Goal: Obtain resource: Download file/media

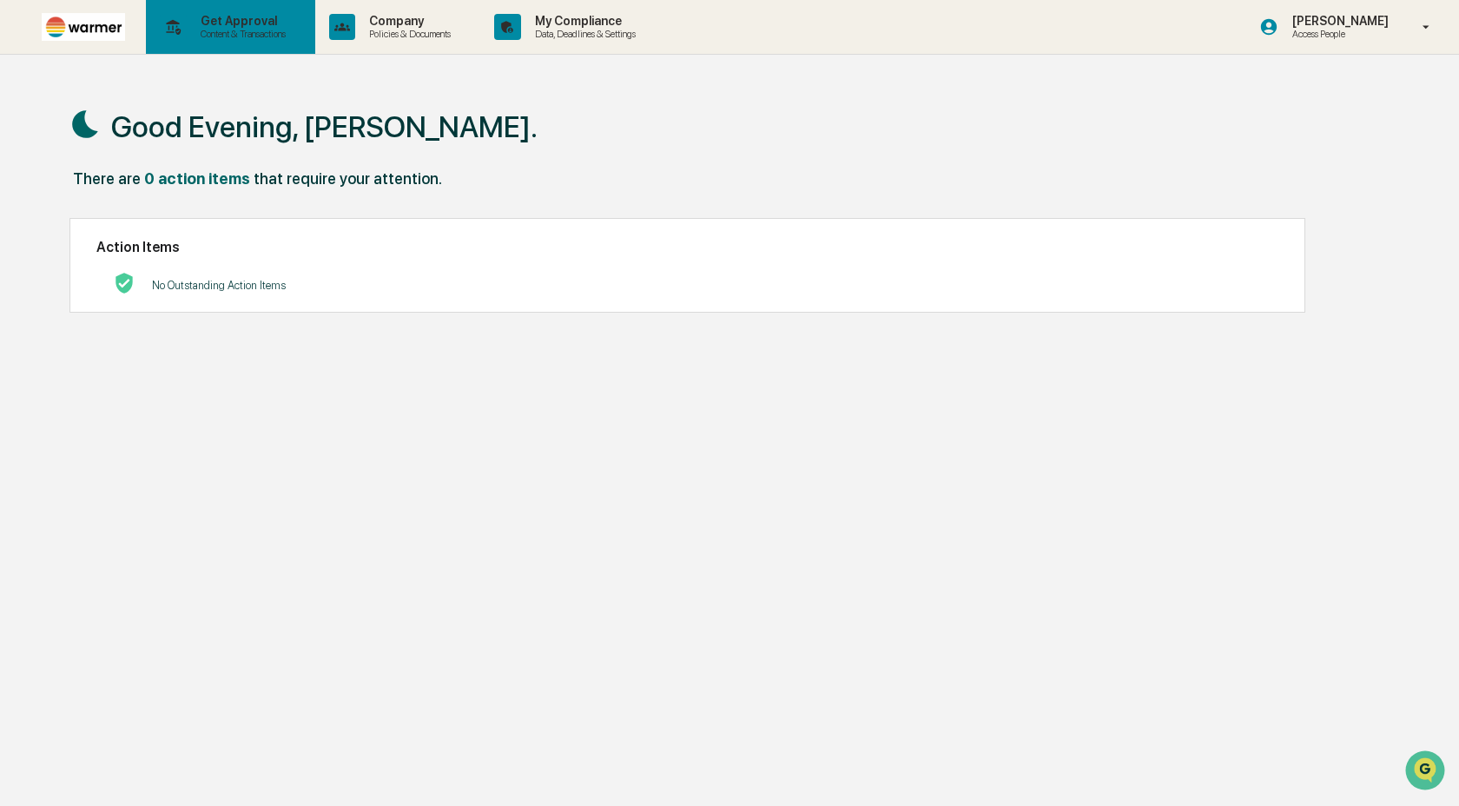
click at [217, 27] on p "Get Approval" at bounding box center [241, 21] width 108 height 14
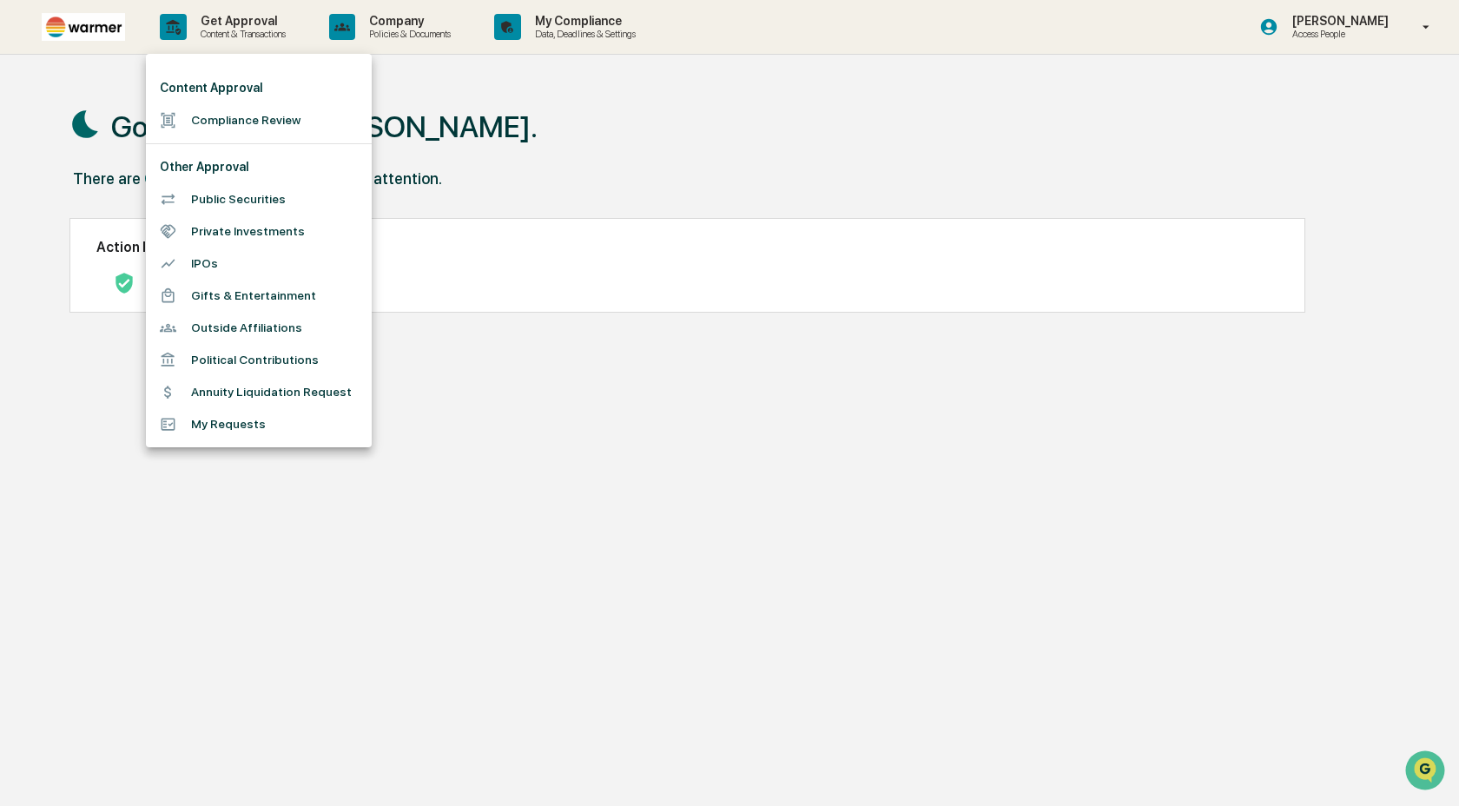
click at [478, 78] on div at bounding box center [729, 403] width 1459 height 806
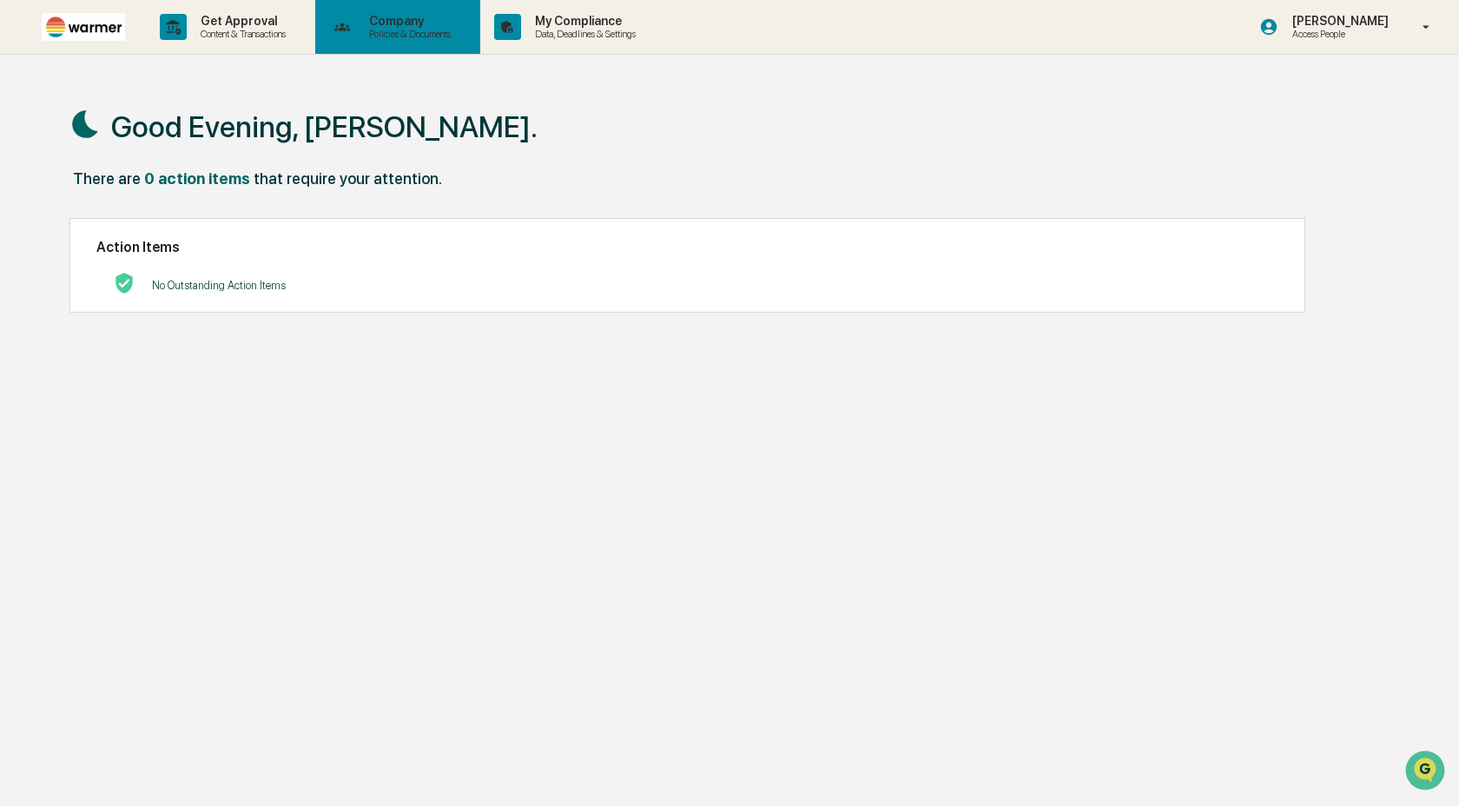
click at [454, 36] on p "Policies & Documents" at bounding box center [407, 34] width 104 height 12
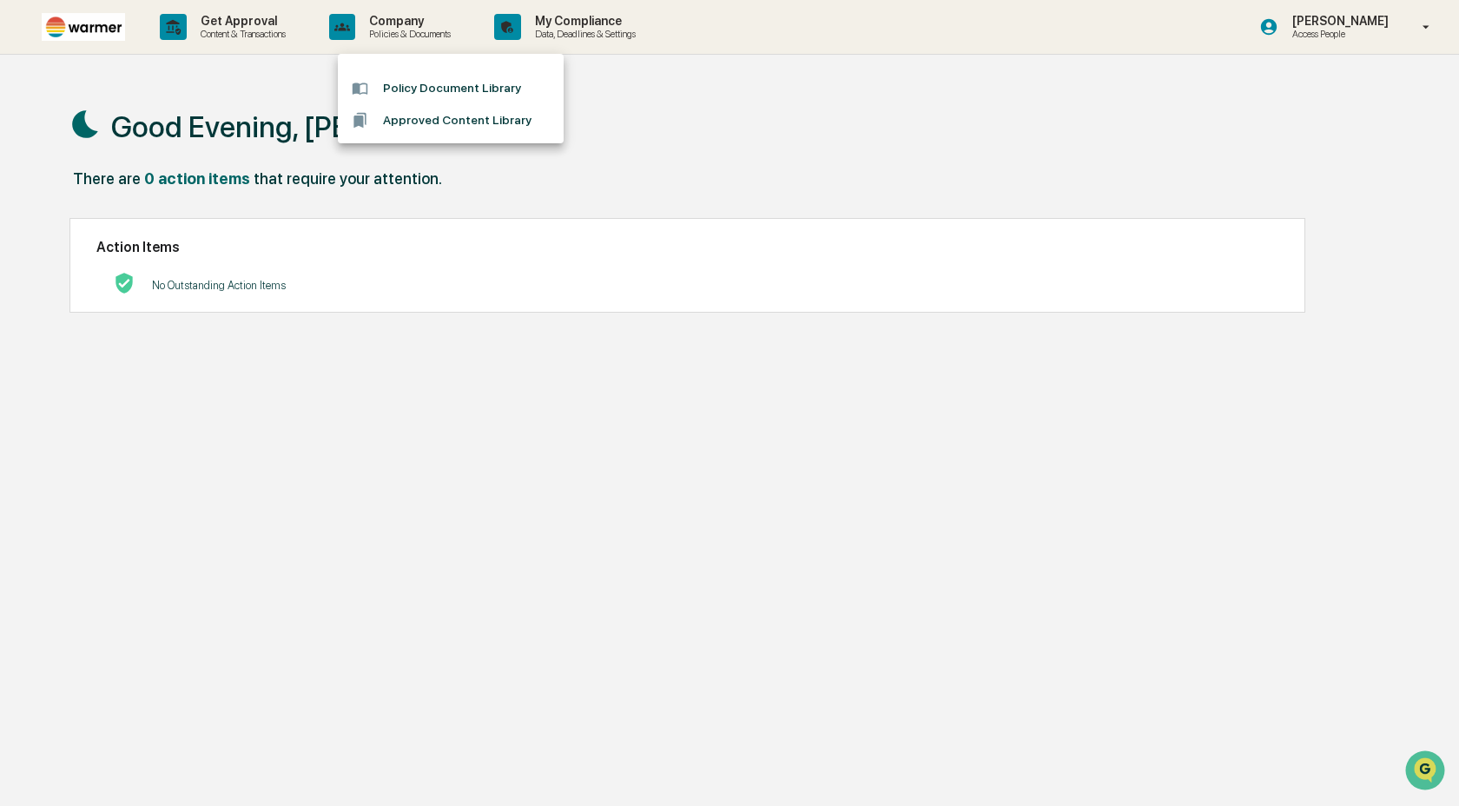
click at [595, 26] on div at bounding box center [729, 403] width 1459 height 806
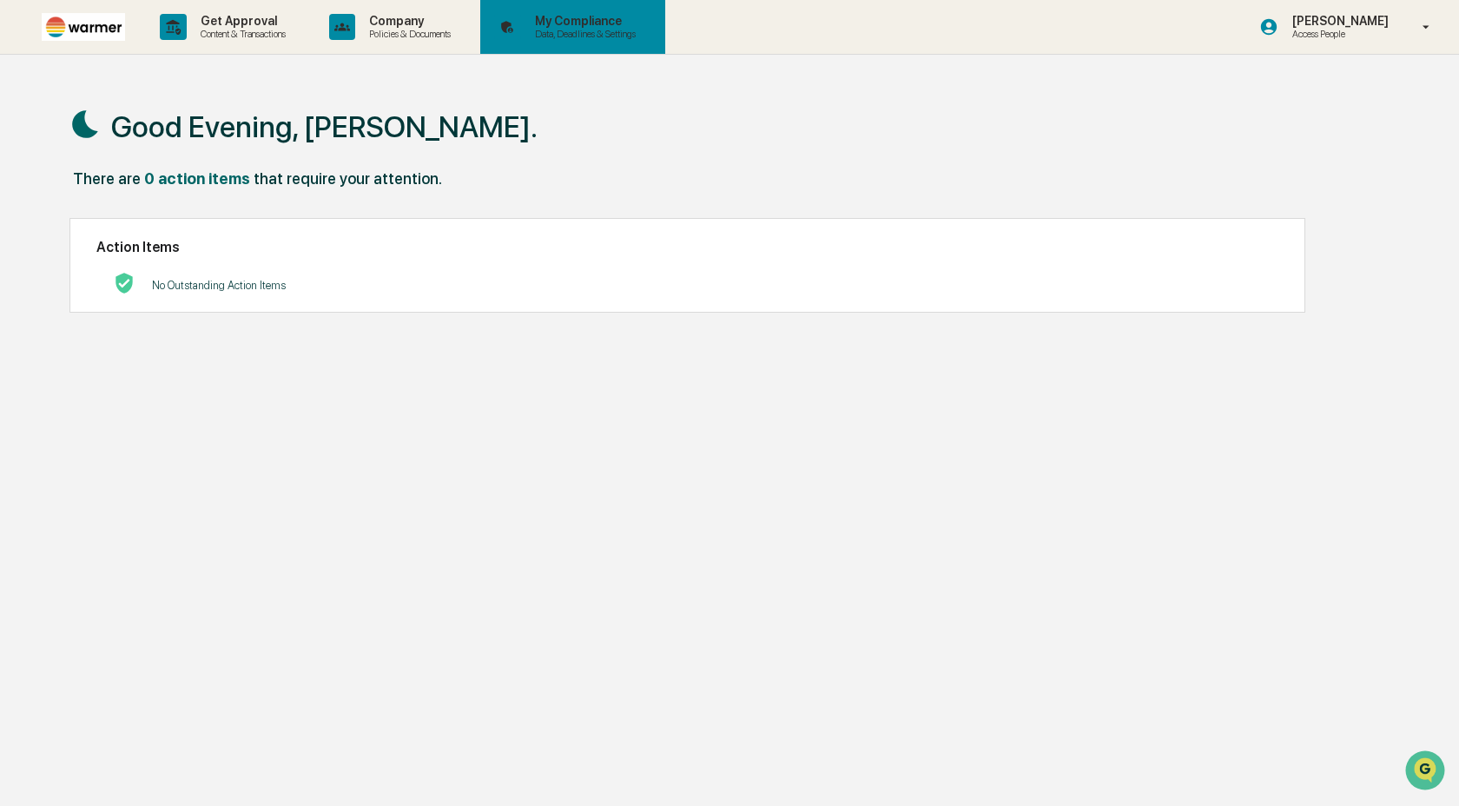
click at [603, 36] on p "Data, Deadlines & Settings" at bounding box center [582, 34] width 123 height 12
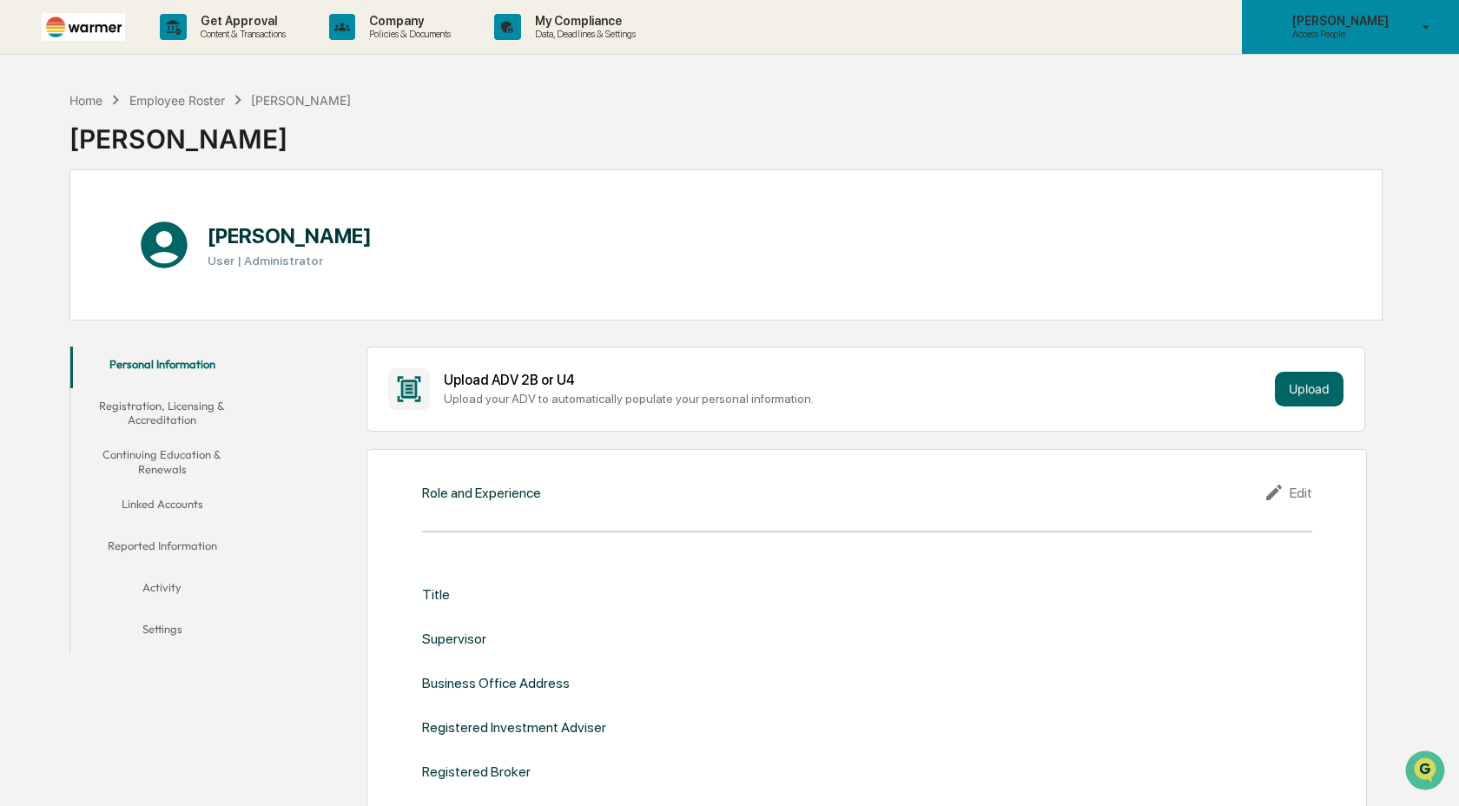
click at [1381, 29] on p "Access People" at bounding box center [1338, 34] width 119 height 12
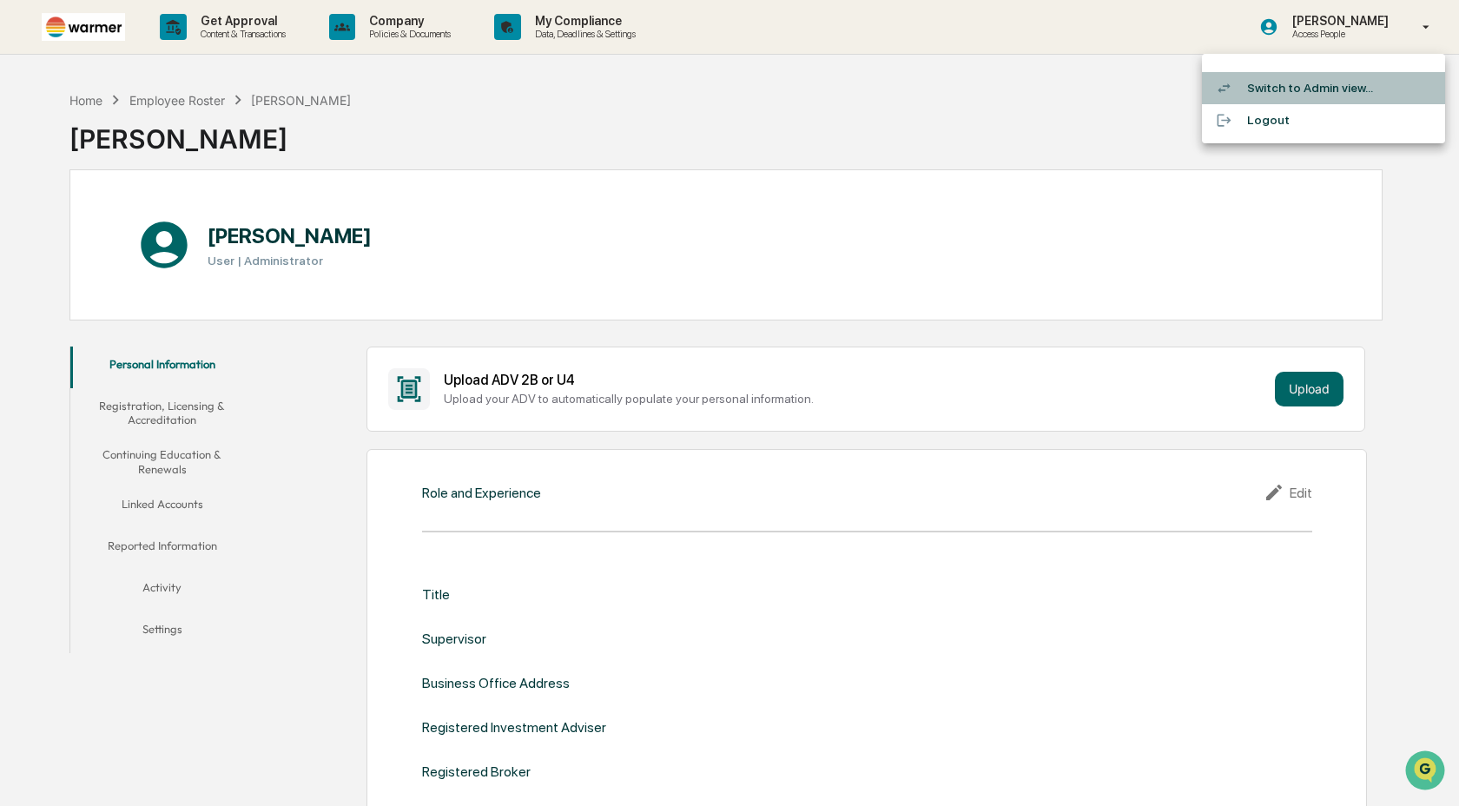
click at [1345, 93] on li "Switch to Admin view..." at bounding box center [1323, 88] width 243 height 32
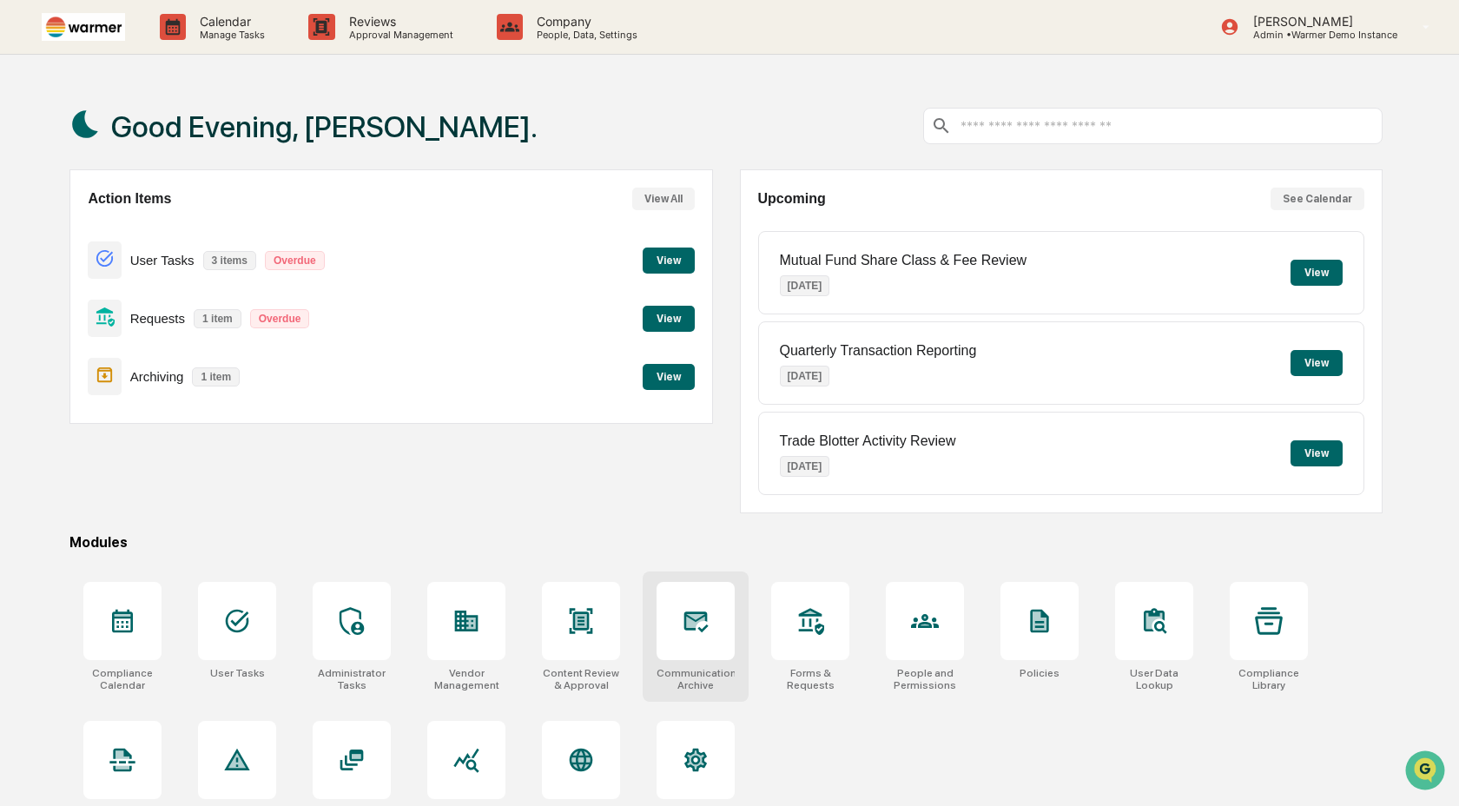
click at [724, 650] on div at bounding box center [696, 621] width 78 height 78
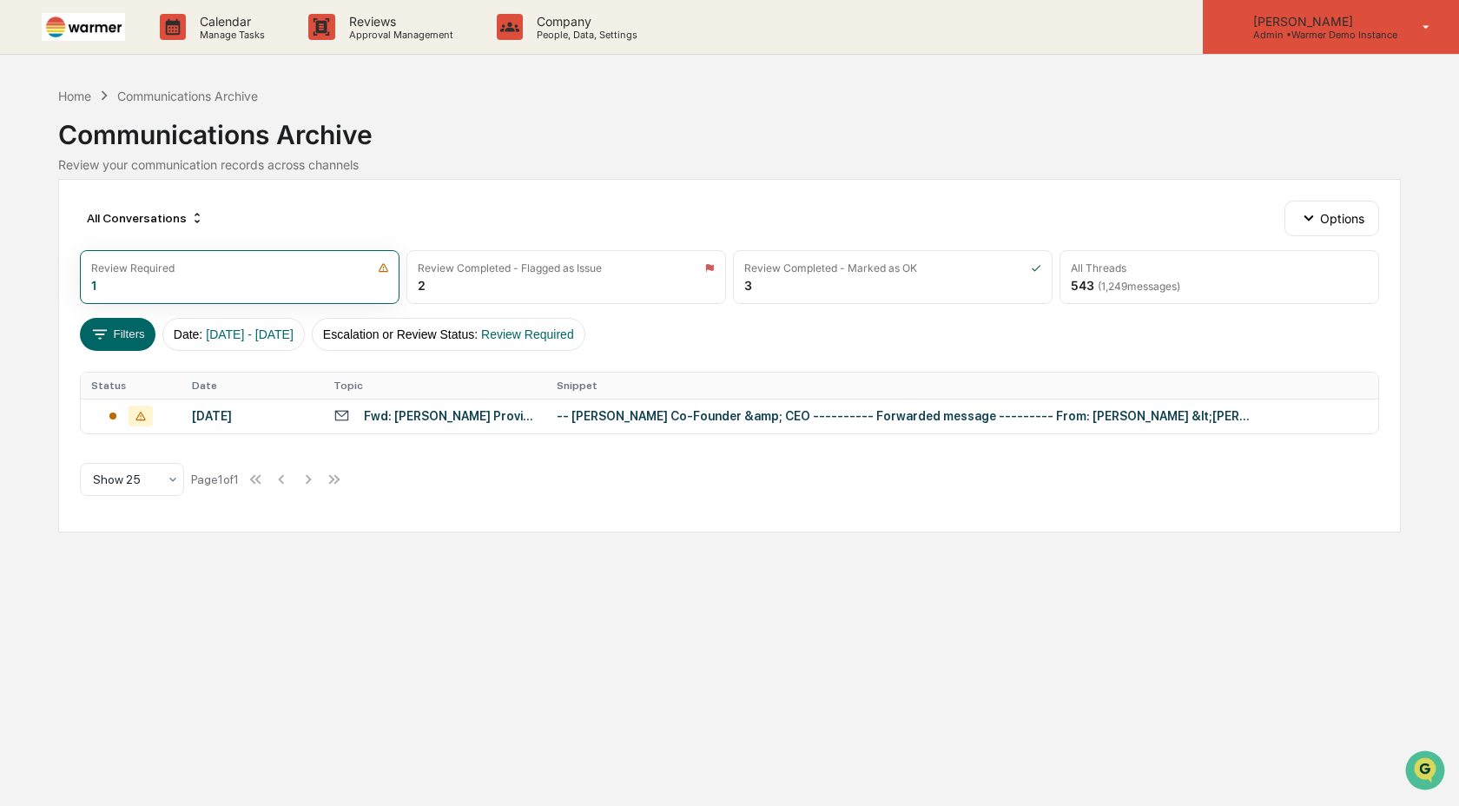
click at [1244, 30] on p "Admin • Warmer Demo Instance" at bounding box center [1319, 35] width 158 height 12
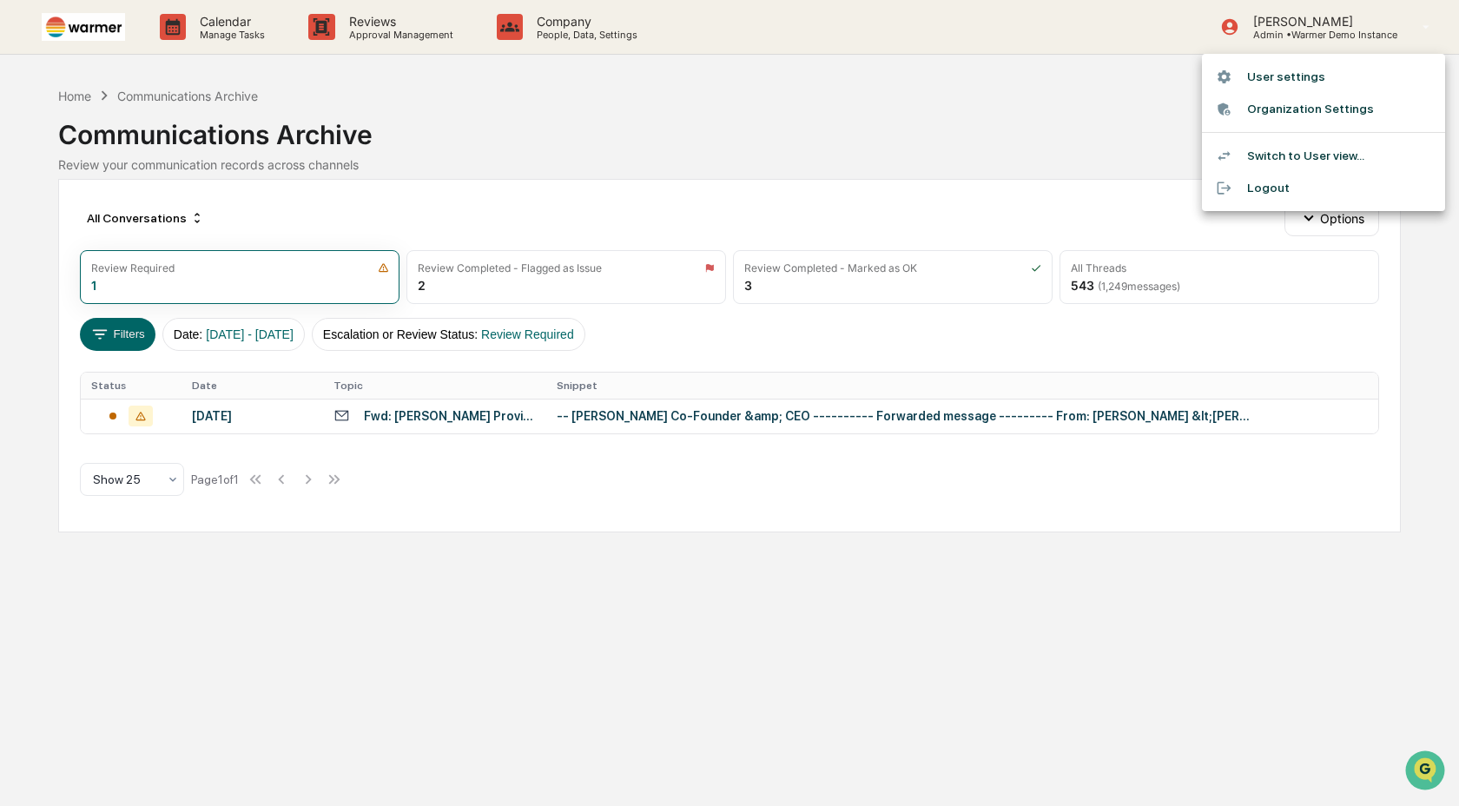
click at [1079, 131] on div at bounding box center [729, 403] width 1459 height 806
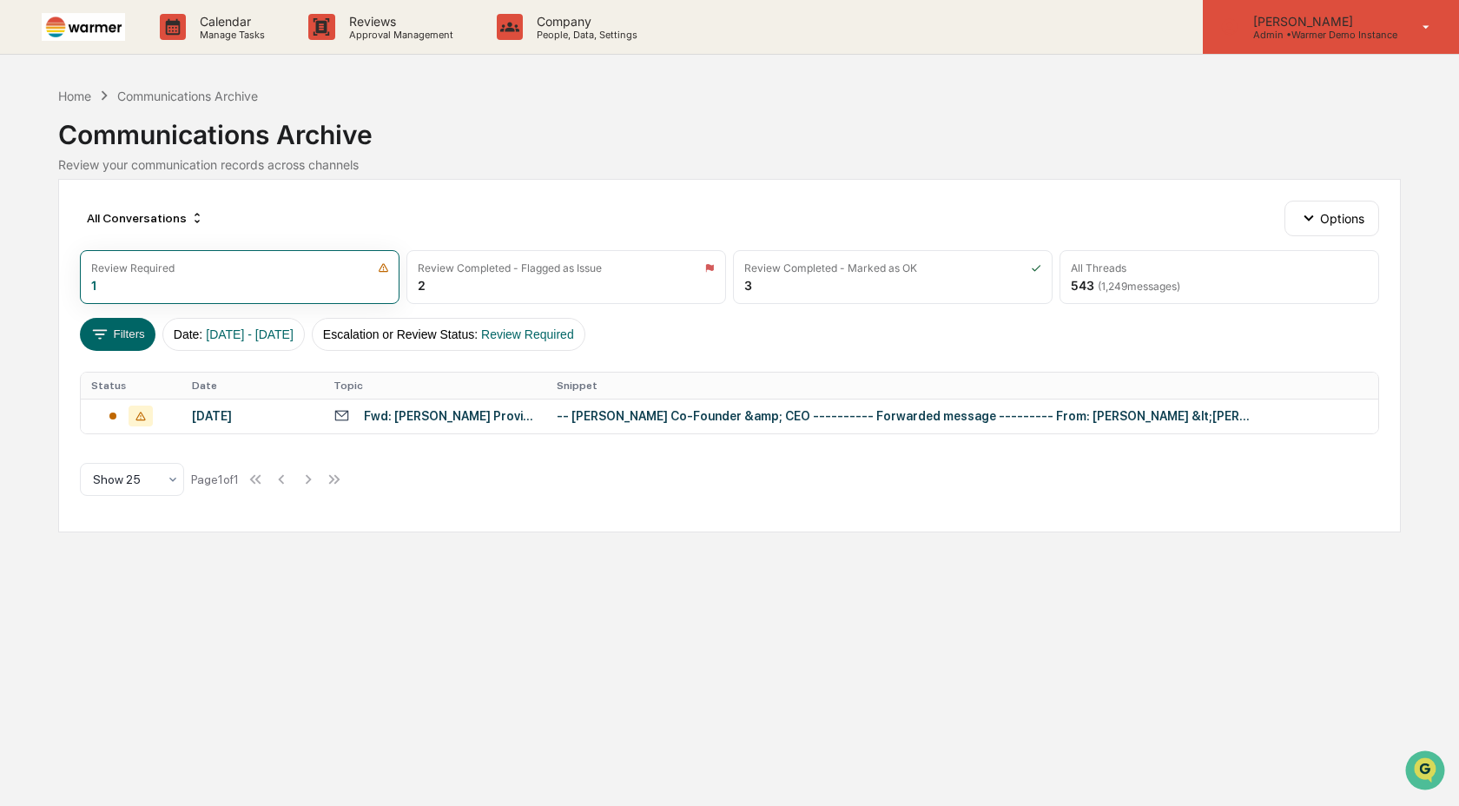
click at [1344, 32] on p "Admin • Warmer Demo Instance" at bounding box center [1319, 35] width 158 height 12
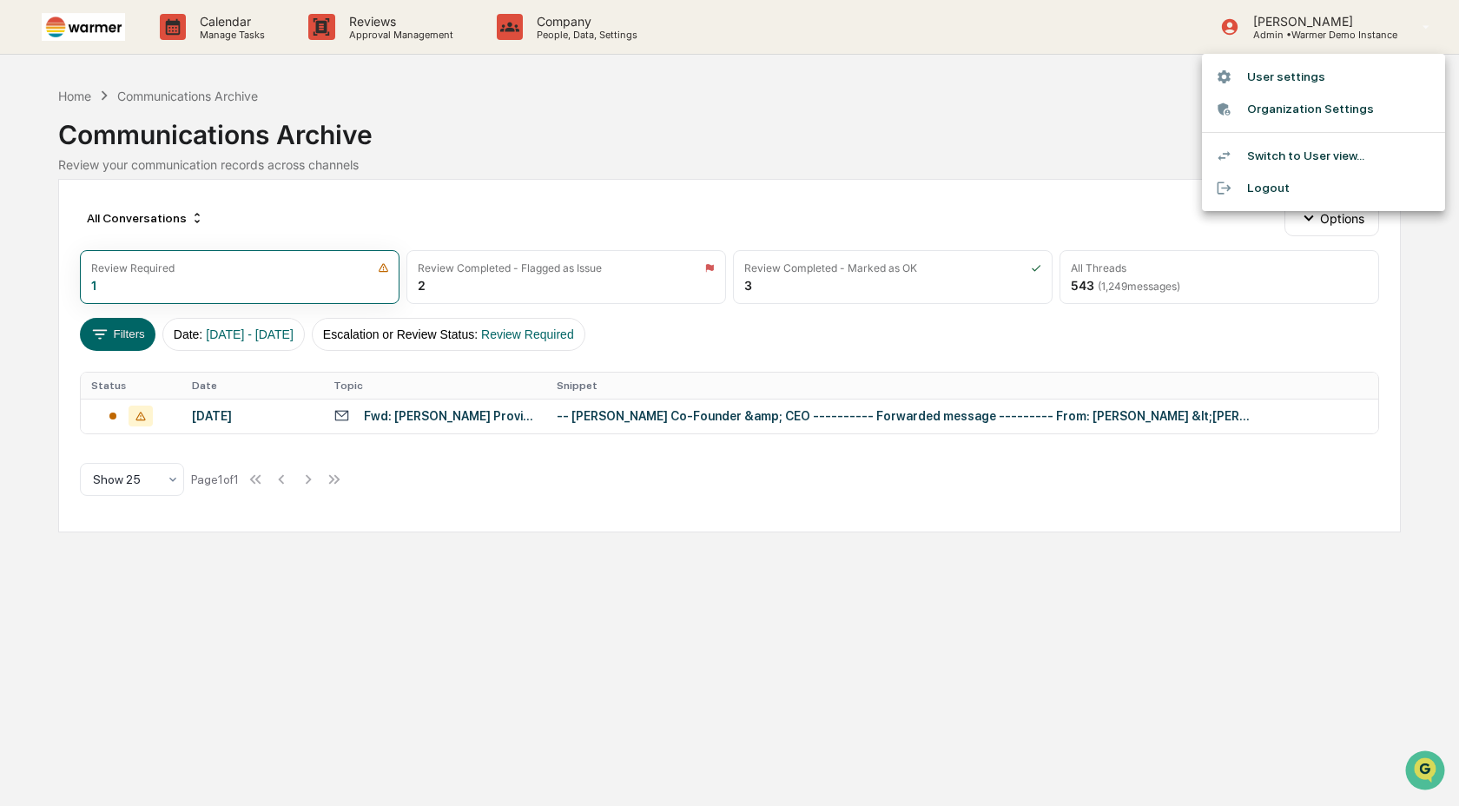
click at [1108, 115] on div at bounding box center [729, 403] width 1459 height 806
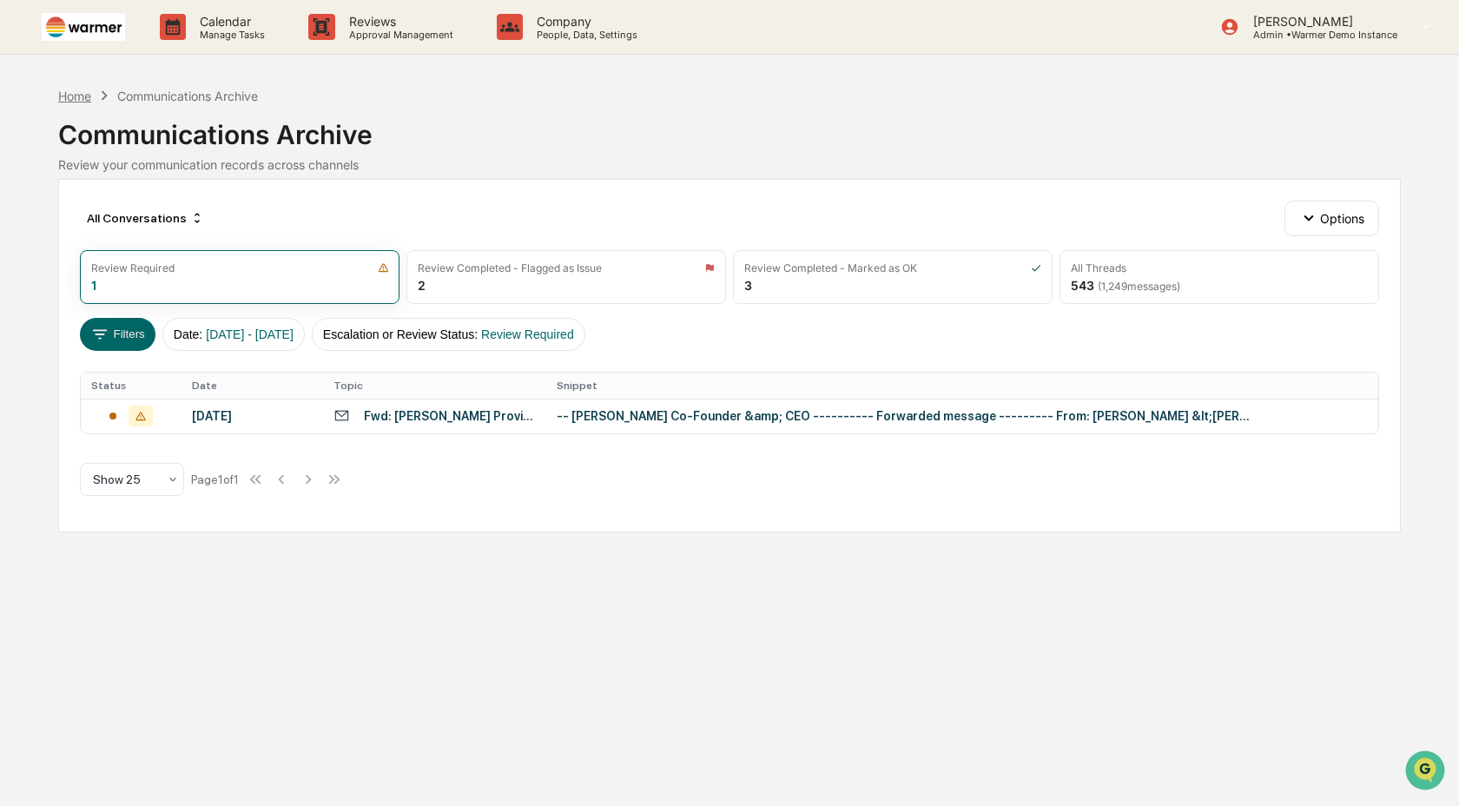
click at [61, 99] on div "Home" at bounding box center [74, 96] width 33 height 15
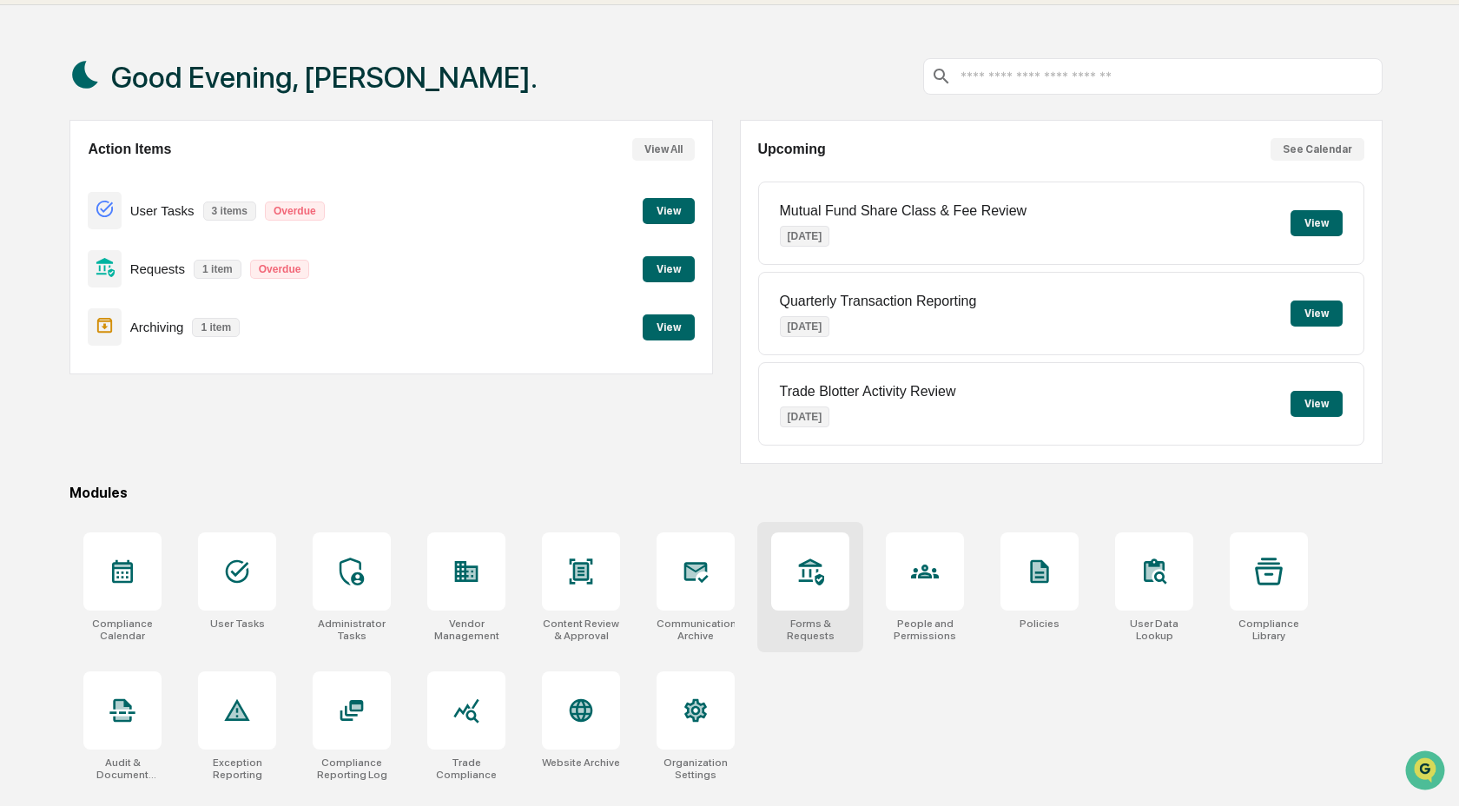
scroll to position [83, 0]
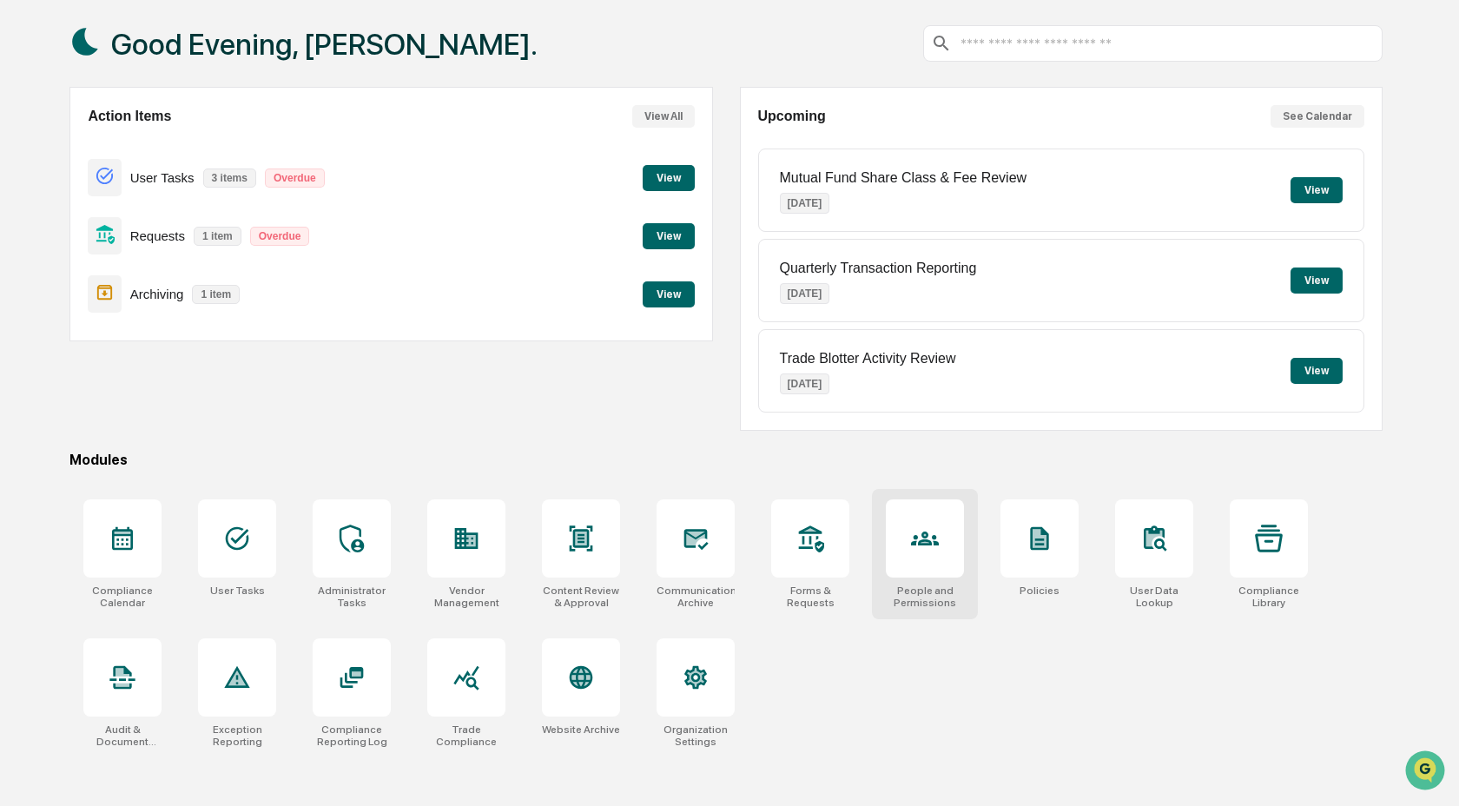
click at [942, 572] on div at bounding box center [925, 538] width 78 height 78
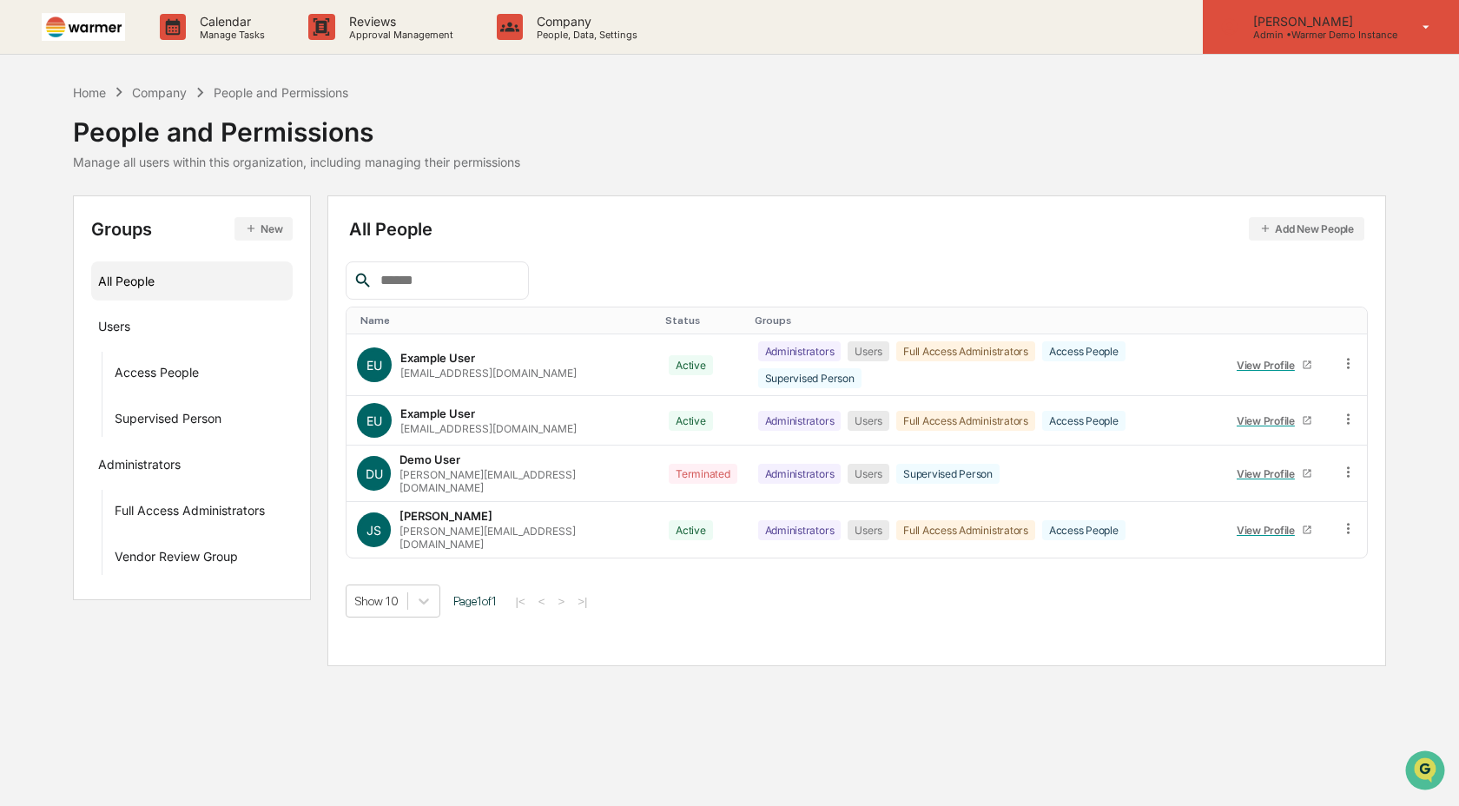
click at [1302, 29] on p "Admin • Warmer Demo Instance" at bounding box center [1319, 35] width 158 height 12
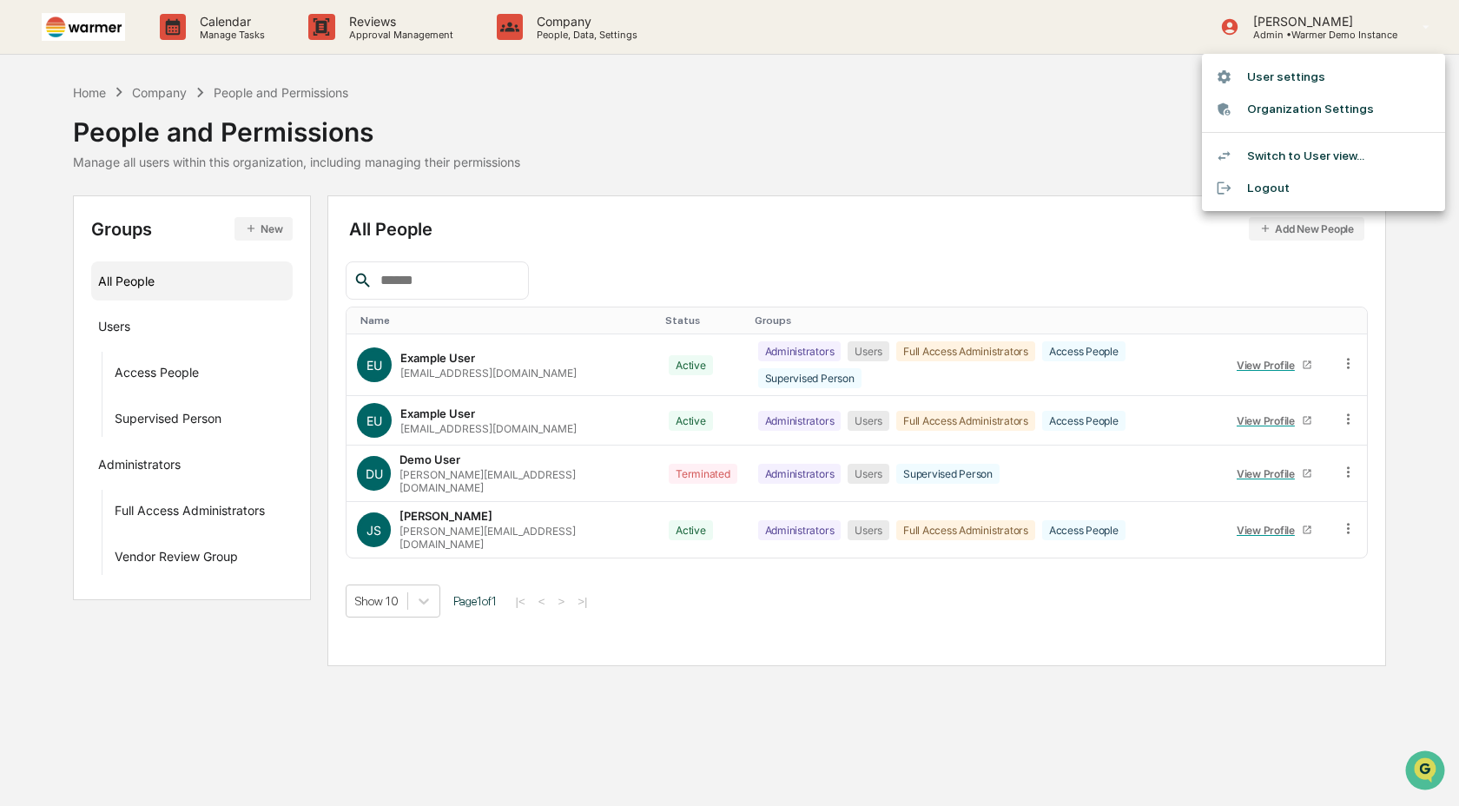
click at [1340, 25] on div at bounding box center [729, 403] width 1459 height 806
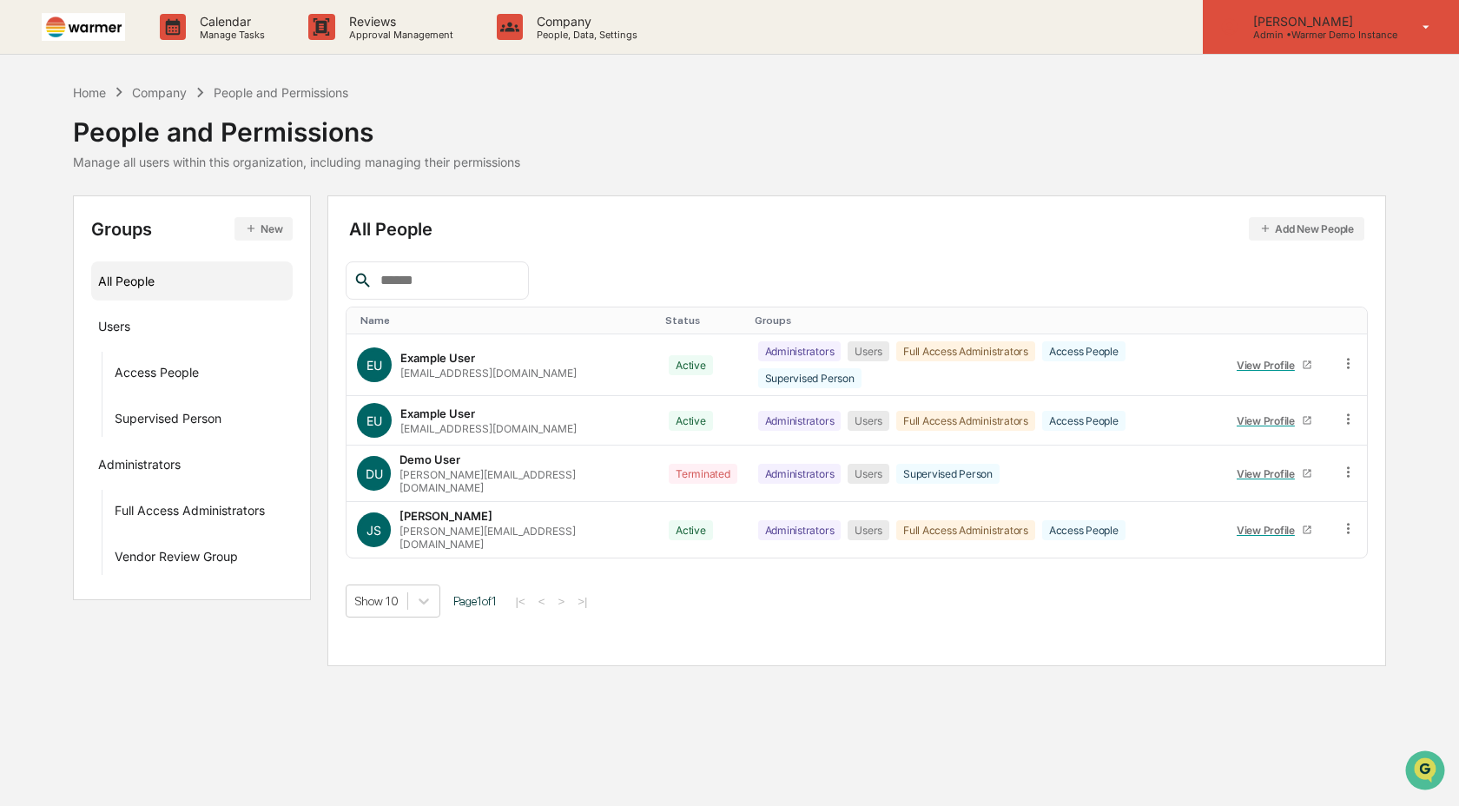
click at [1295, 34] on p "Admin • Warmer Demo Instance" at bounding box center [1319, 35] width 158 height 12
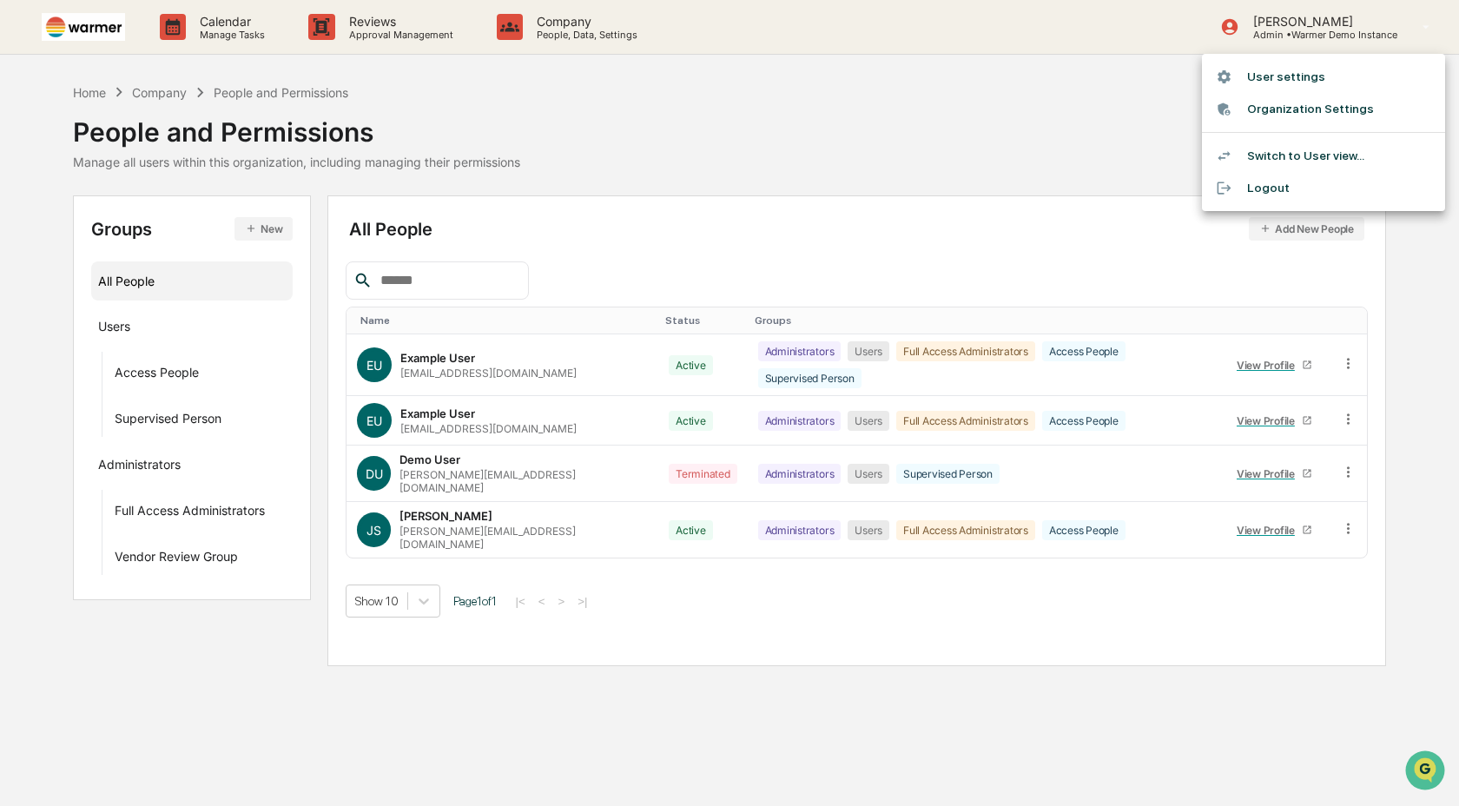
click at [967, 135] on div at bounding box center [729, 403] width 1459 height 806
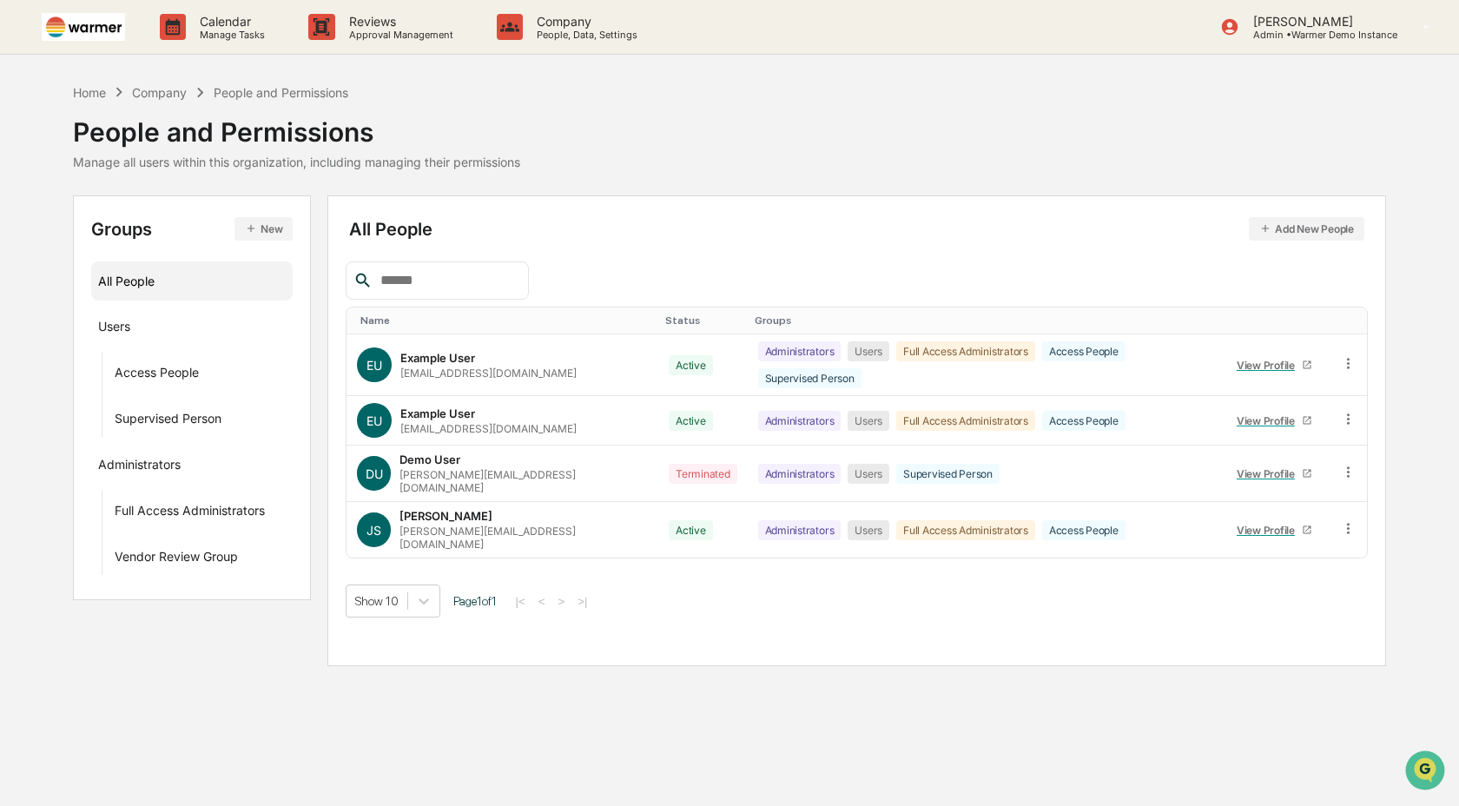
click at [162, 90] on div "Company" at bounding box center [159, 92] width 55 height 15
click at [175, 97] on div "Company" at bounding box center [159, 92] width 55 height 15
click at [96, 91] on div "Home" at bounding box center [89, 92] width 33 height 15
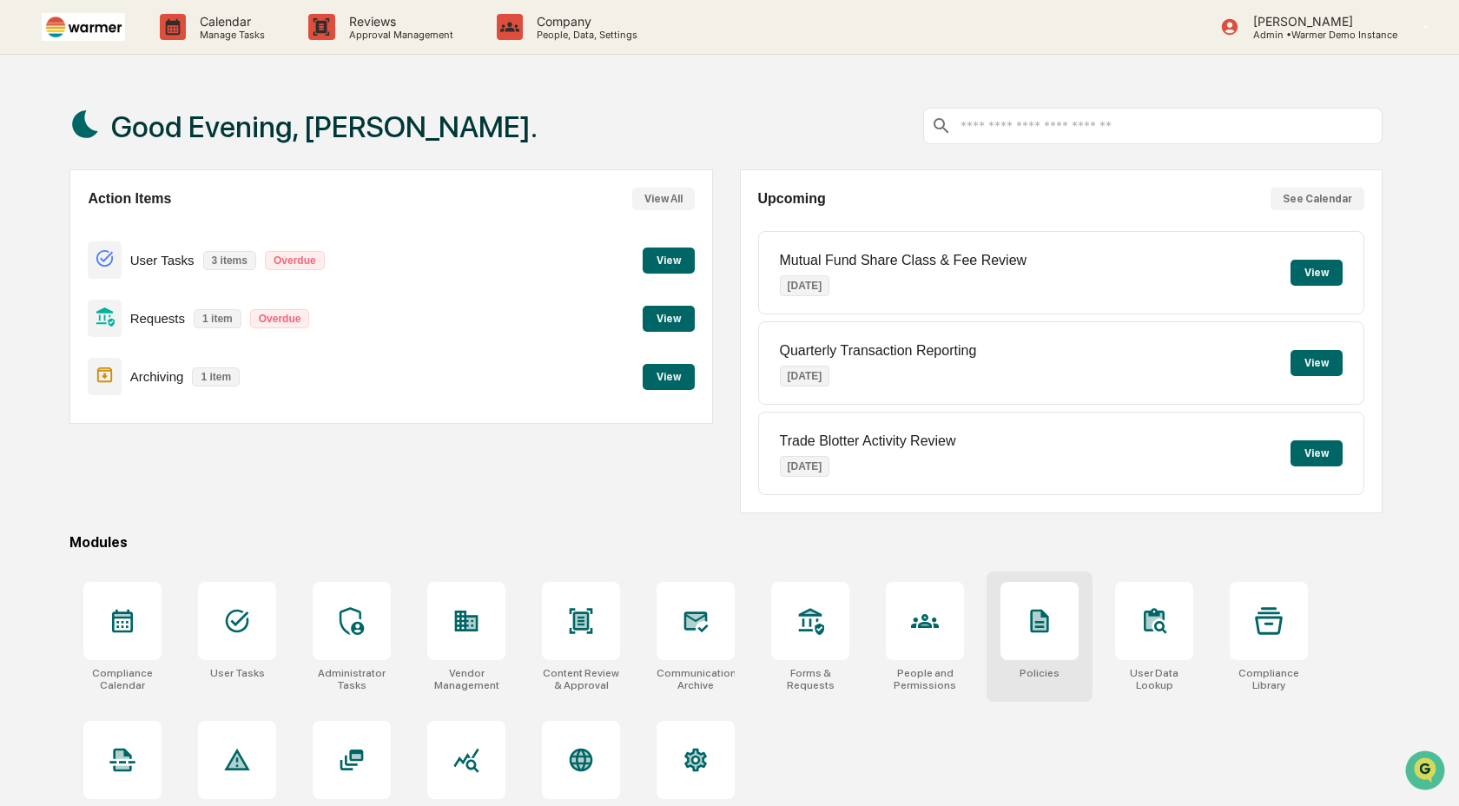
click at [1048, 638] on div at bounding box center [1040, 621] width 78 height 78
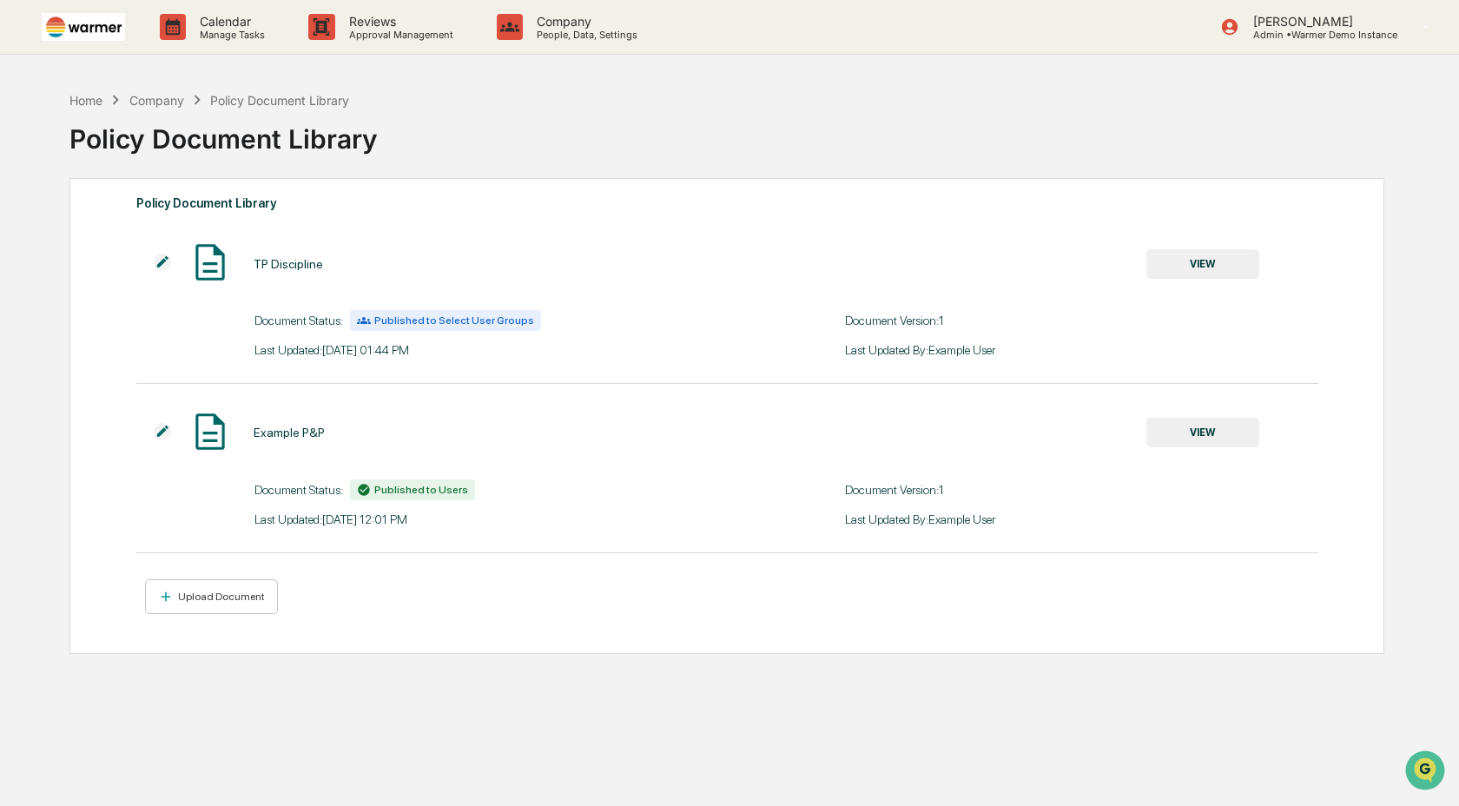
click at [227, 99] on div "Policy Document Library" at bounding box center [279, 100] width 139 height 15
click at [310, 282] on div "TP Discipline VIEW" at bounding box center [697, 264] width 1123 height 46
click at [290, 263] on div "TP Discipline" at bounding box center [288, 264] width 69 height 14
click at [210, 267] on img at bounding box center [209, 262] width 43 height 43
click at [1196, 268] on button "VIEW" at bounding box center [1203, 264] width 113 height 30
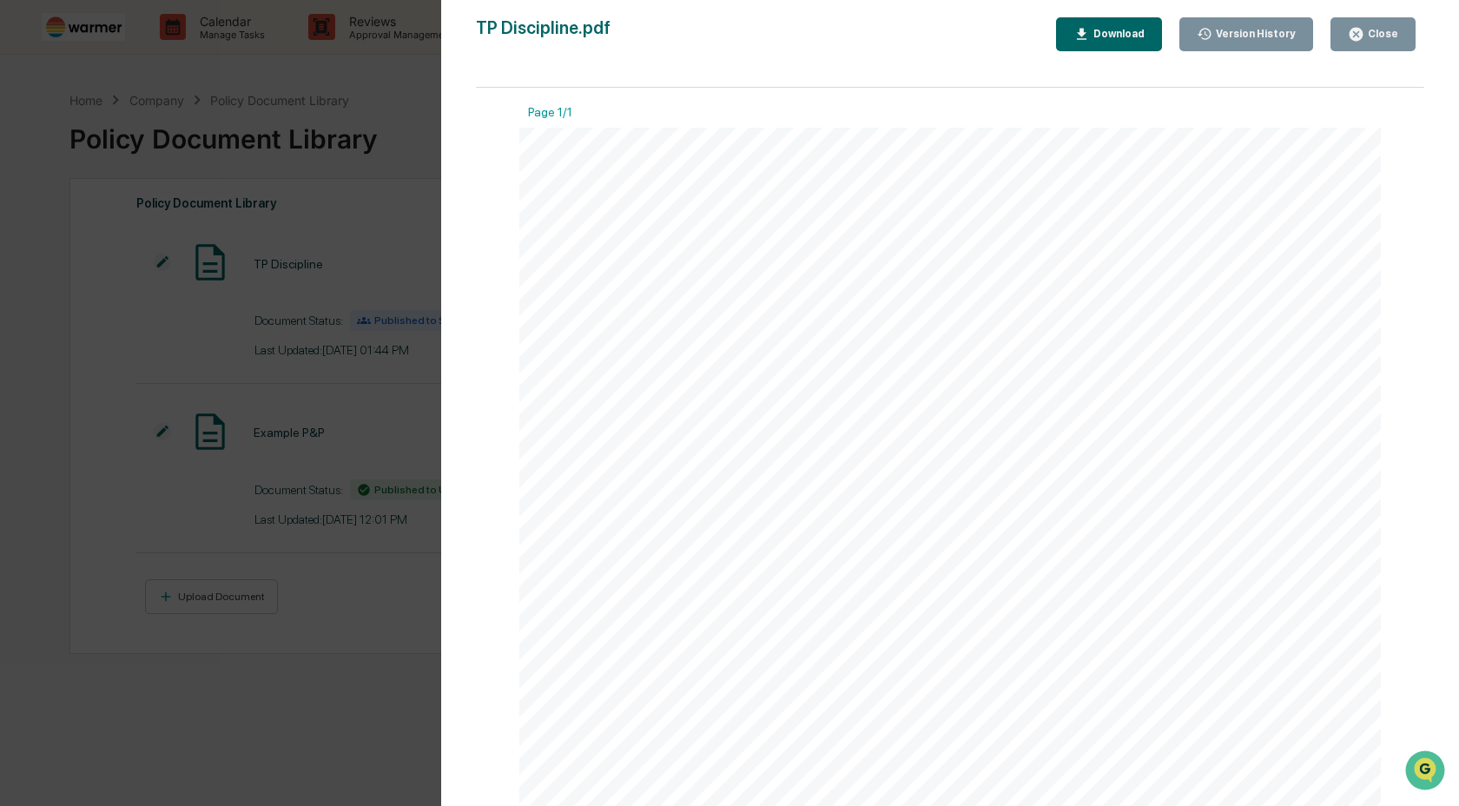
click at [1397, 36] on div "Close" at bounding box center [1382, 34] width 34 height 12
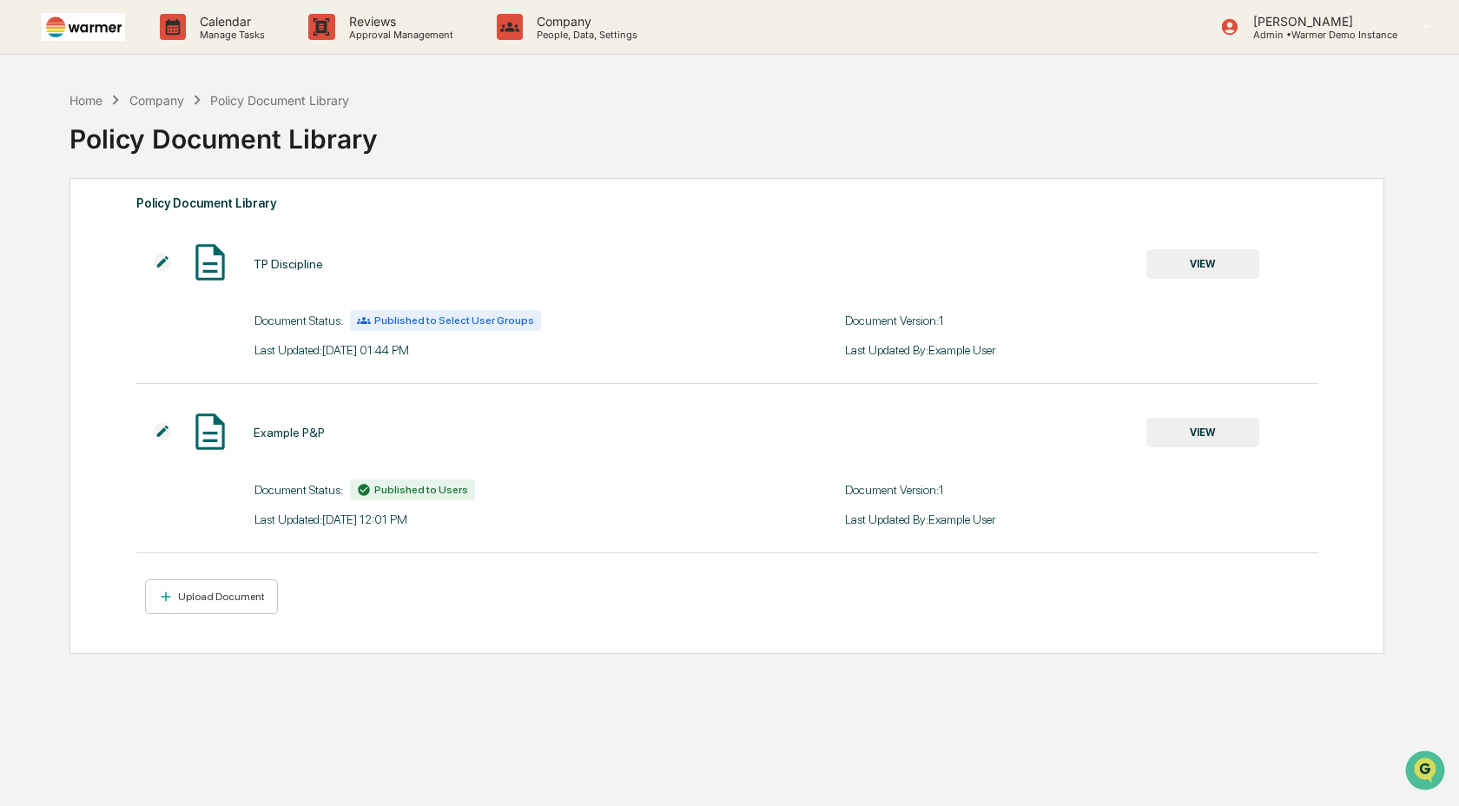
click at [1226, 437] on button "VIEW" at bounding box center [1203, 433] width 113 height 30
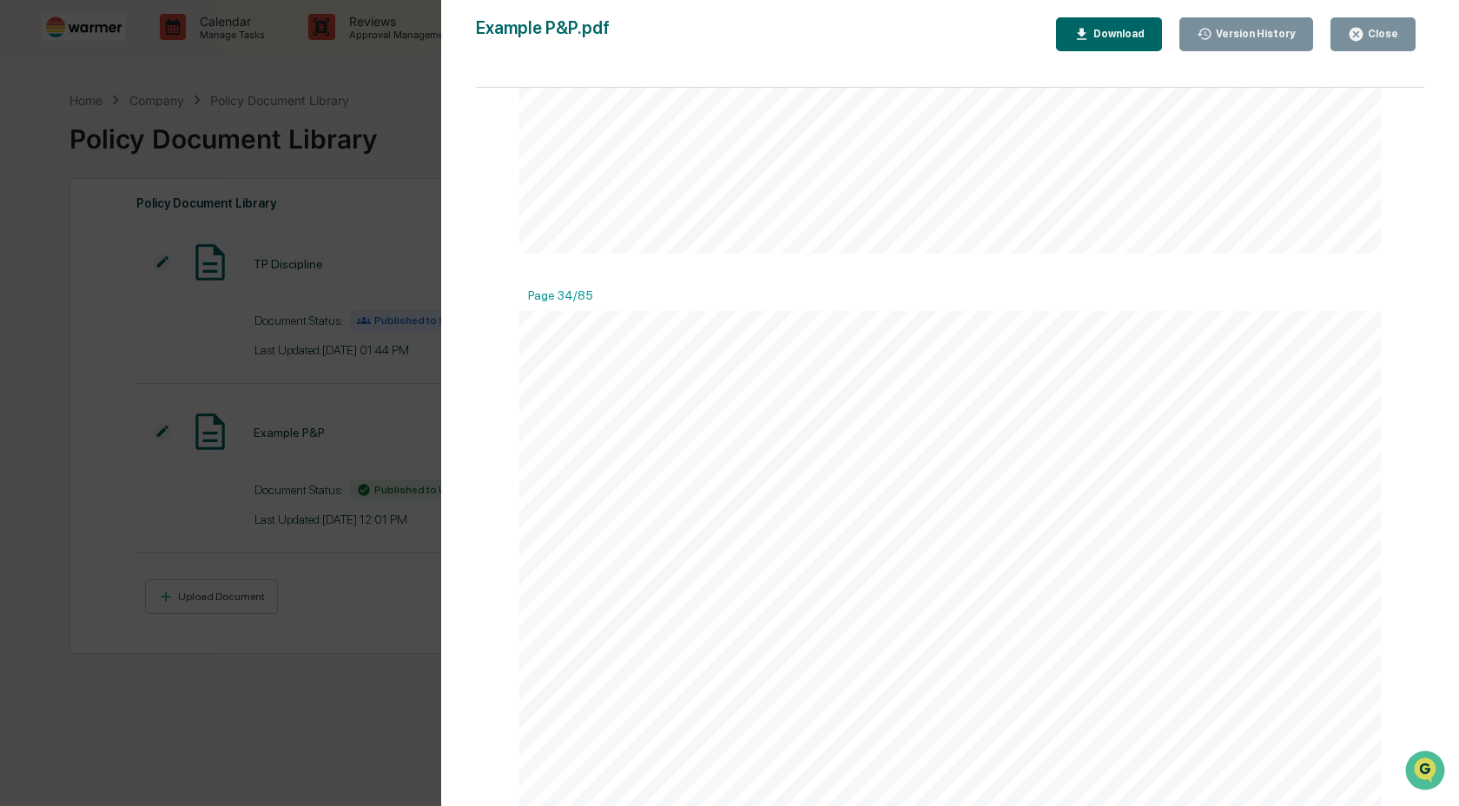
scroll to position [30781, 0]
click at [1107, 36] on div "Download" at bounding box center [1117, 34] width 55 height 12
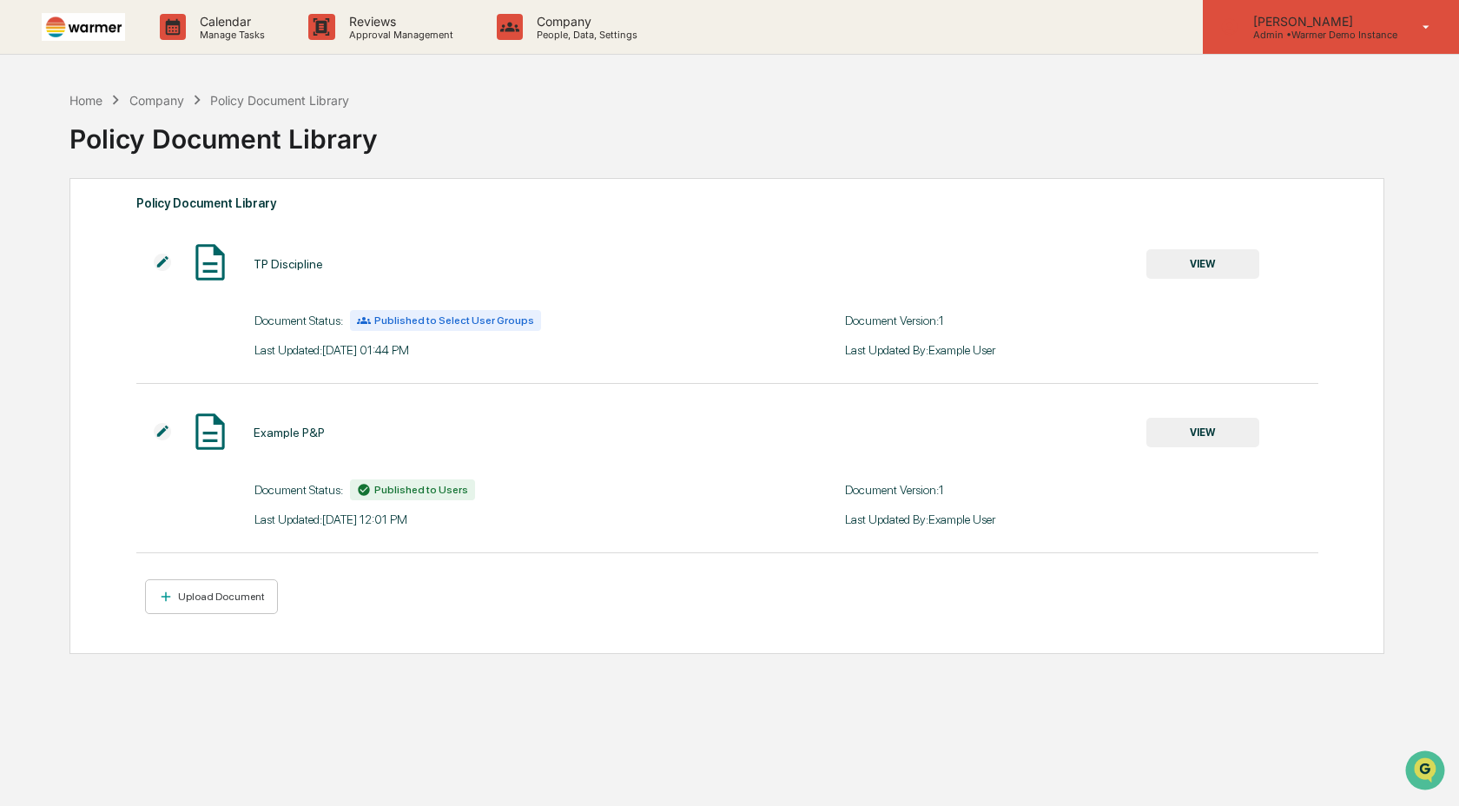
click at [1268, 23] on p "[PERSON_NAME]" at bounding box center [1319, 21] width 158 height 15
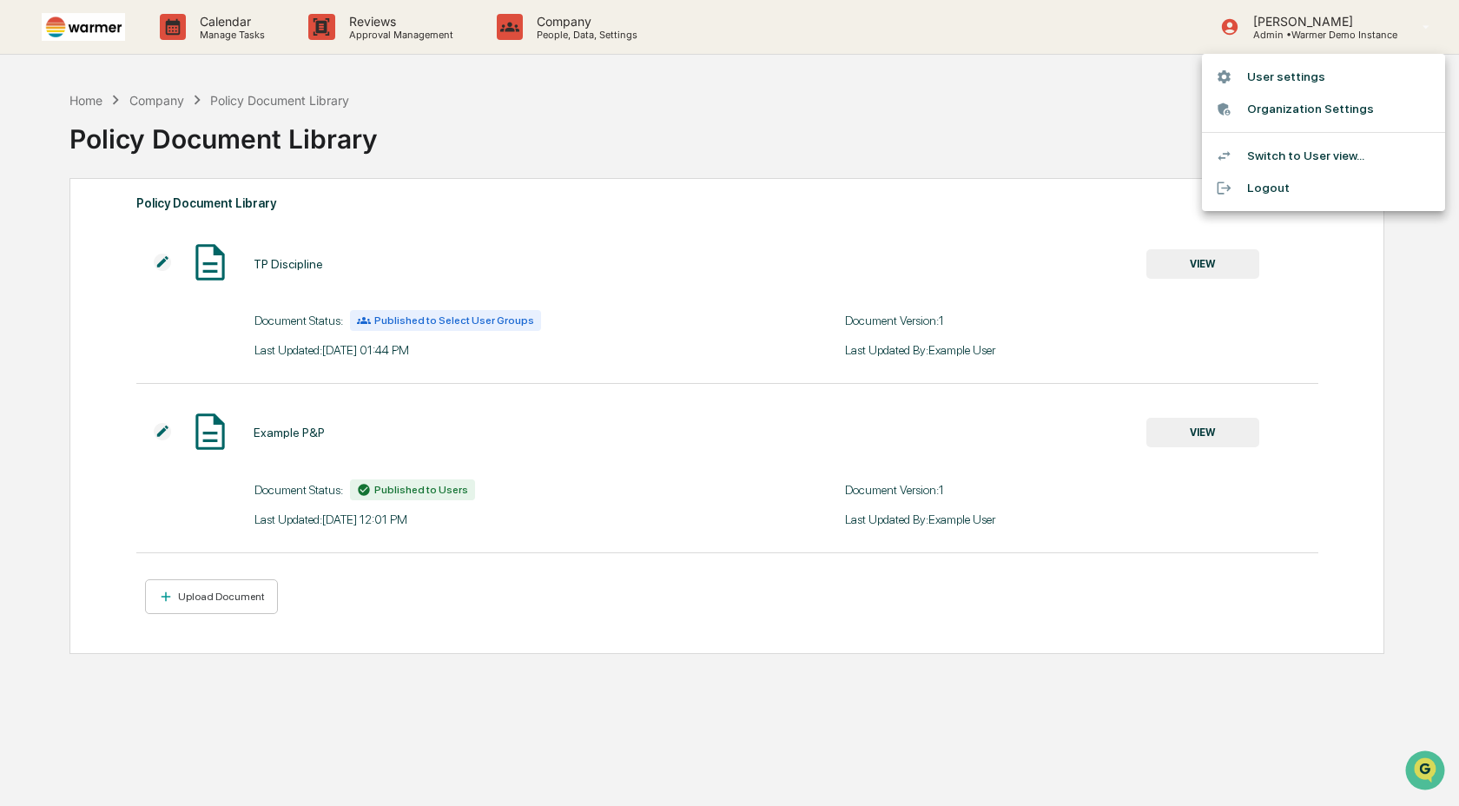
click at [795, 187] on div at bounding box center [729, 403] width 1459 height 806
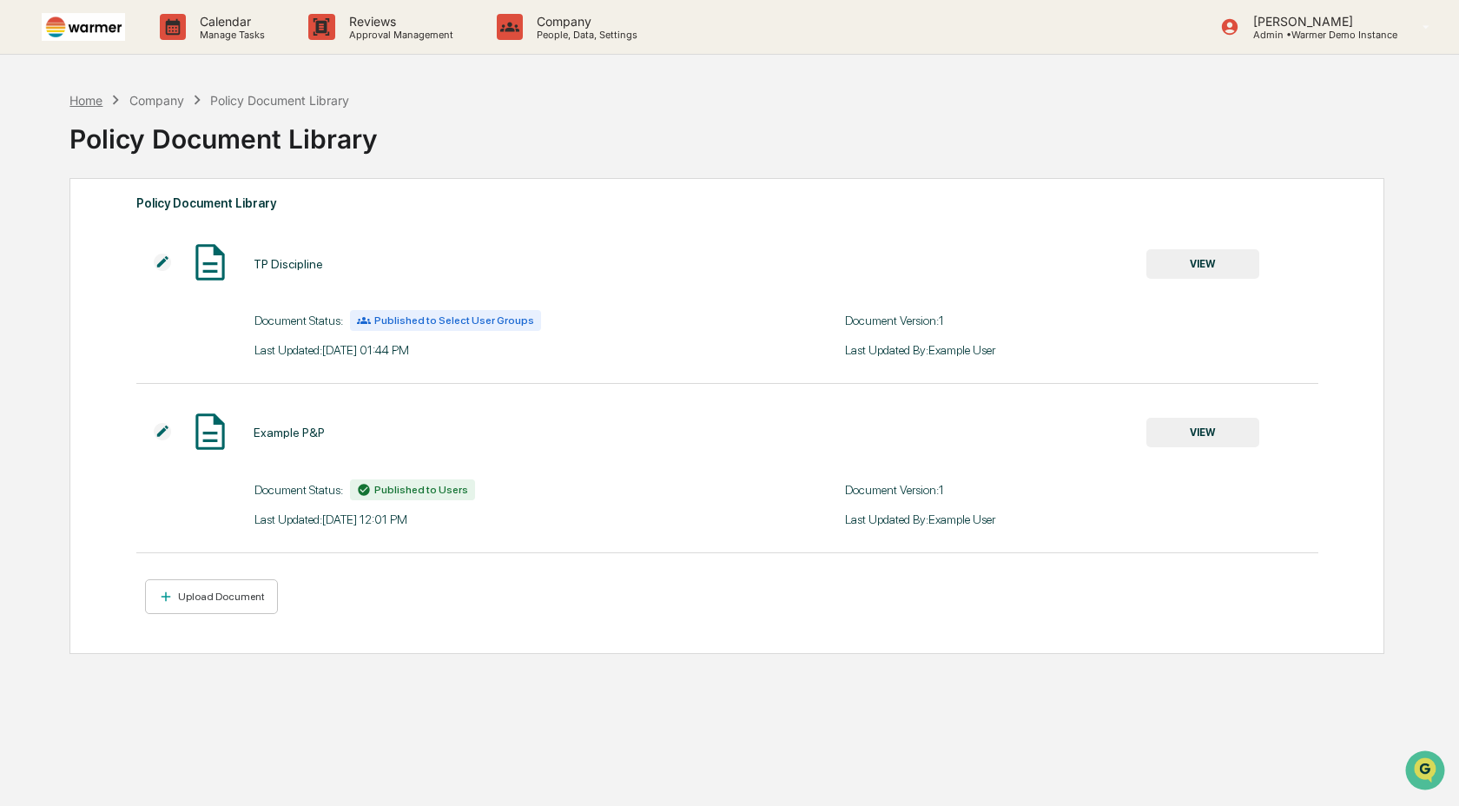
click at [92, 102] on div "Home" at bounding box center [85, 100] width 33 height 15
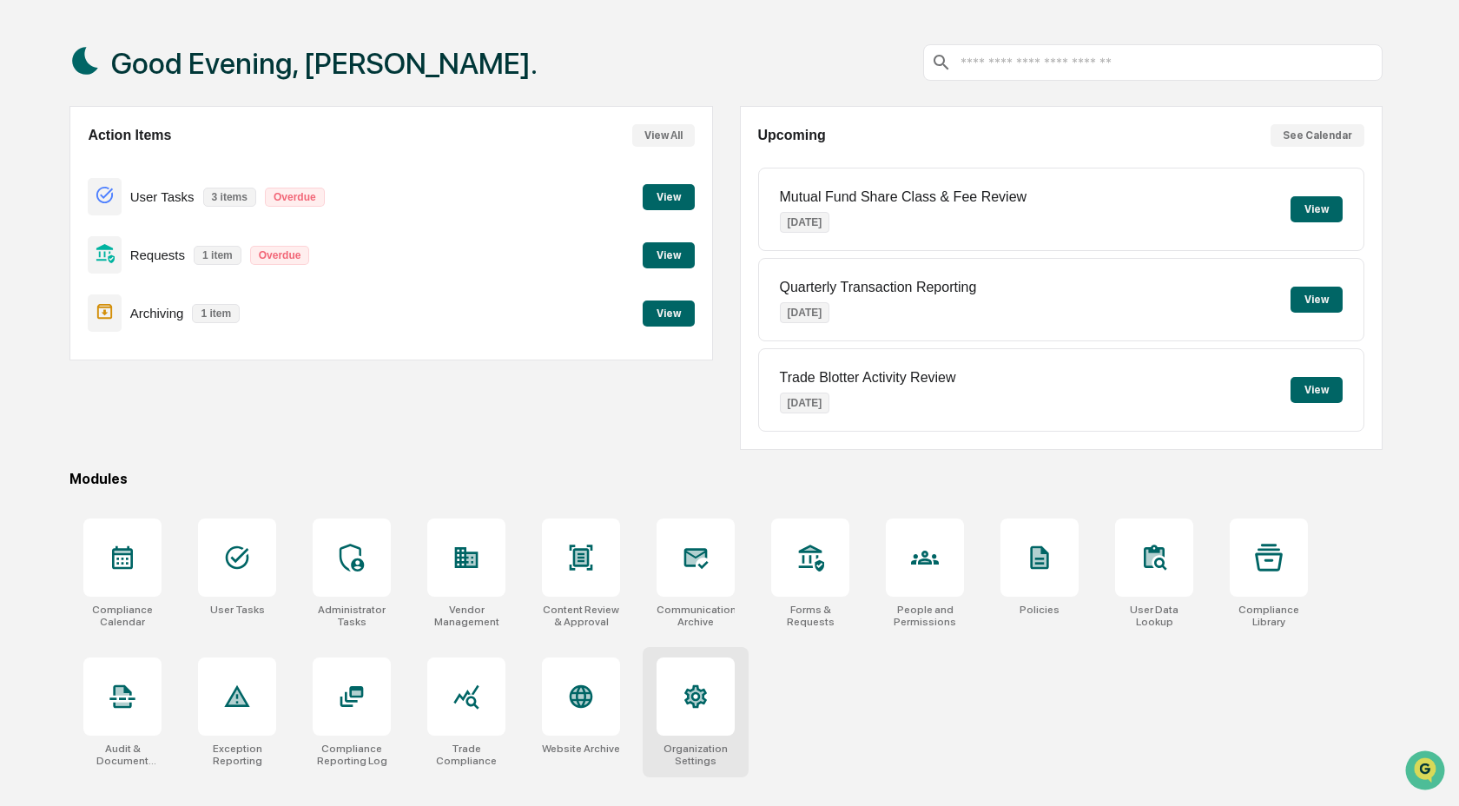
scroll to position [83, 0]
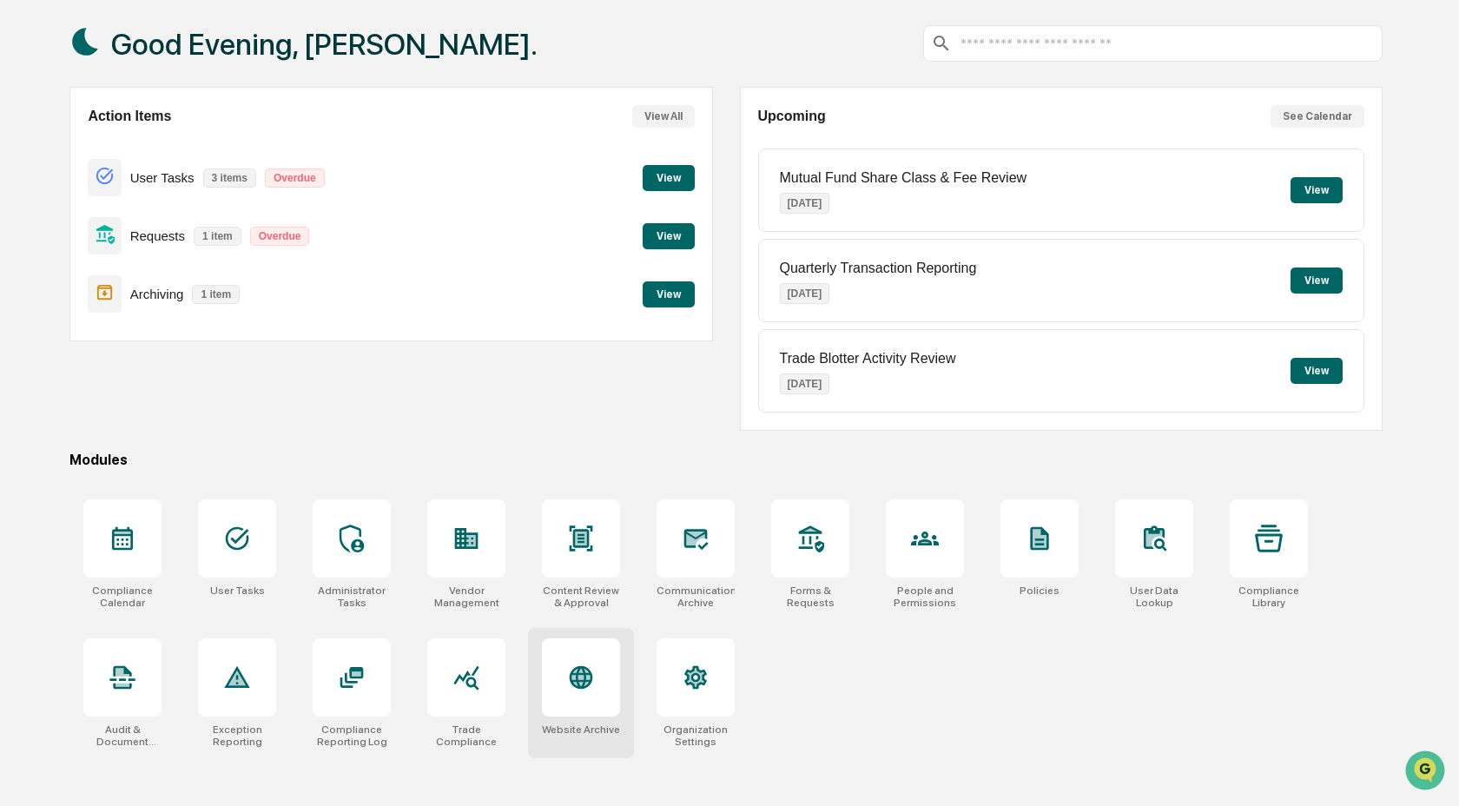
click at [596, 704] on div at bounding box center [581, 677] width 78 height 78
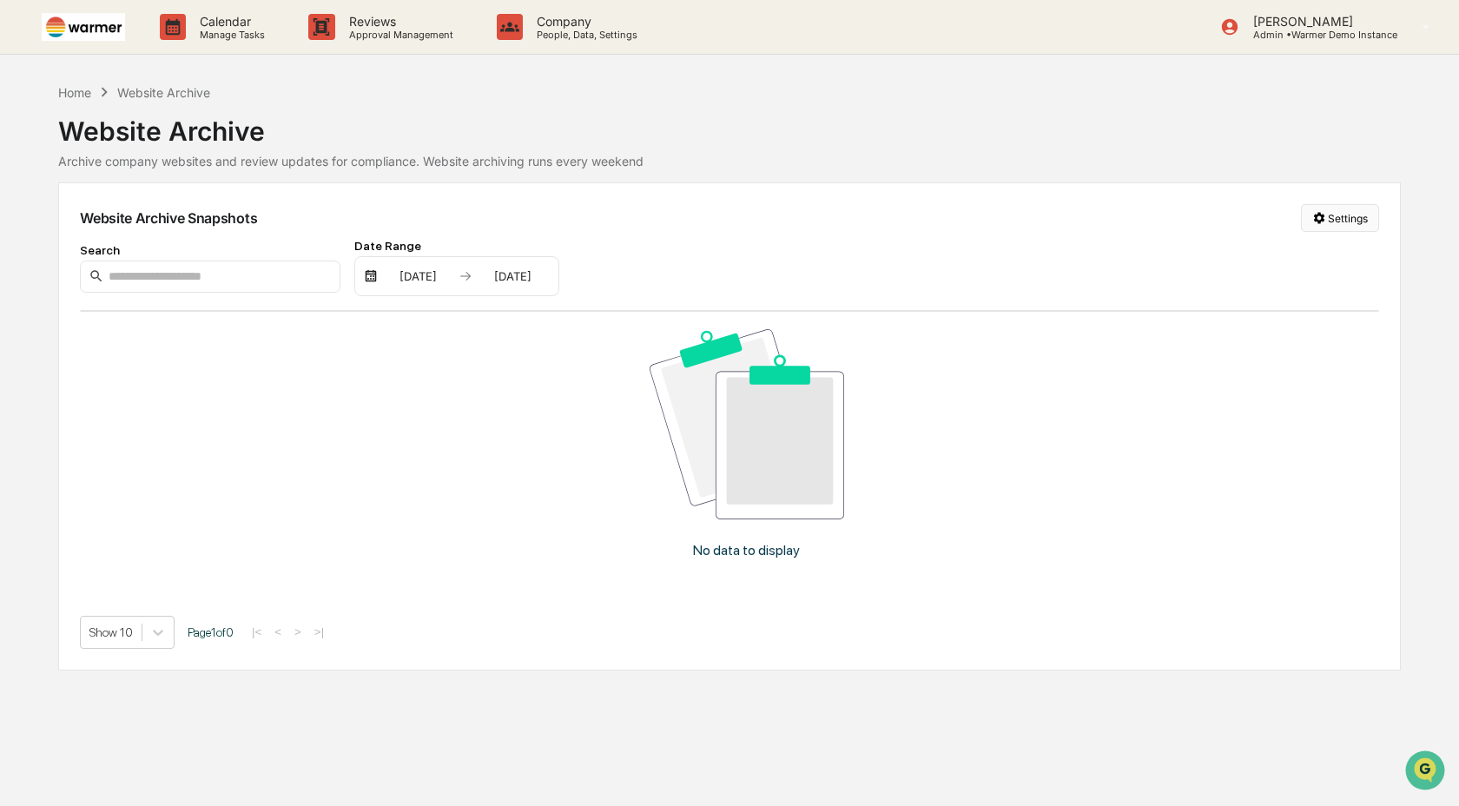
click at [1355, 221] on html "Calendar Manage Tasks Reviews Approval Management Company People, Data, Setting…" at bounding box center [729, 403] width 1459 height 806
click at [1082, 155] on html "Calendar Manage Tasks Reviews Approval Management Company People, Data, Setting…" at bounding box center [729, 403] width 1459 height 806
click at [56, 85] on div "Calendar Manage Tasks Reviews Approval Management Company People, Data, Setting…" at bounding box center [729, 403] width 1459 height 806
click at [78, 88] on div "Home" at bounding box center [74, 92] width 33 height 15
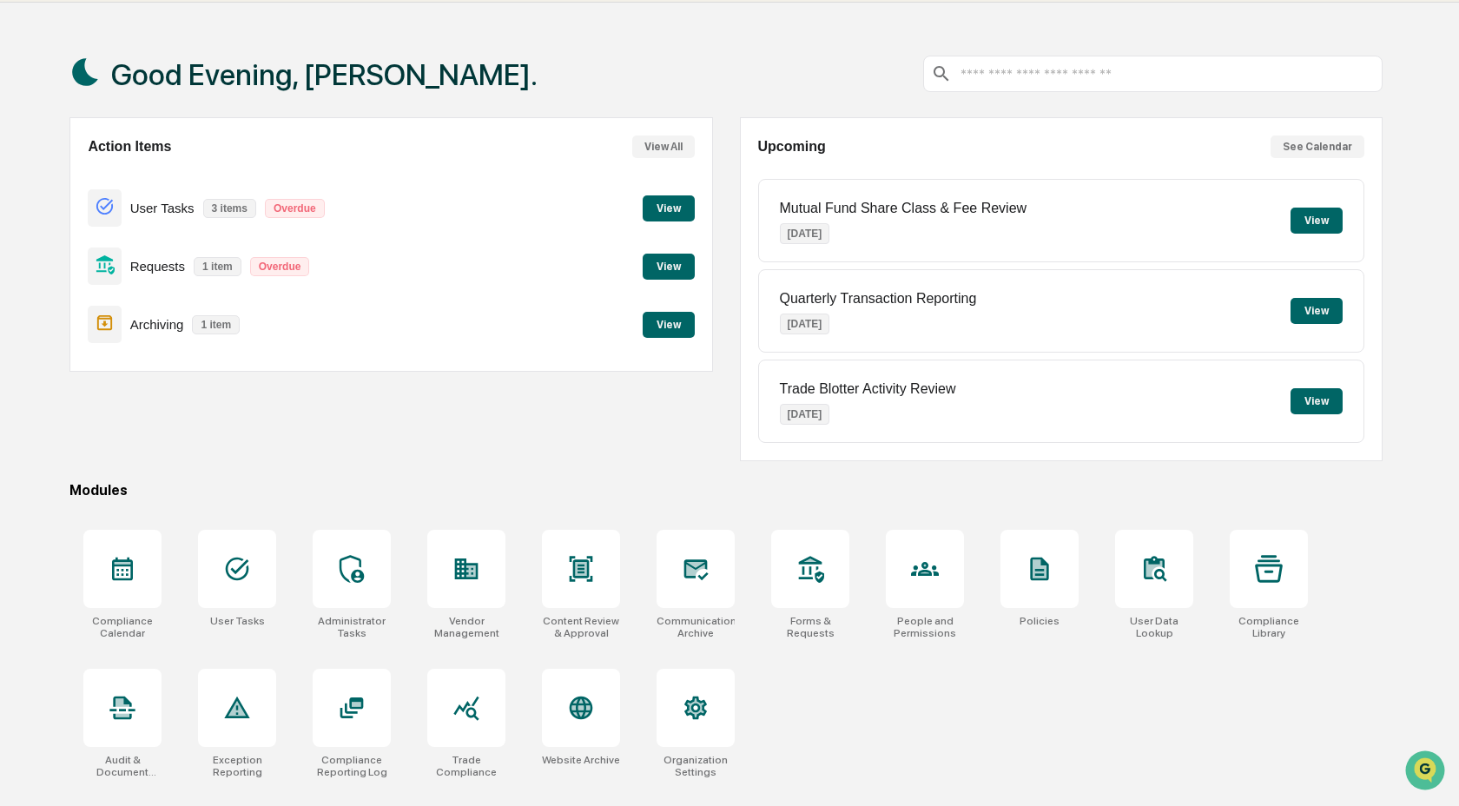
scroll to position [83, 0]
